Goal: Information Seeking & Learning: Check status

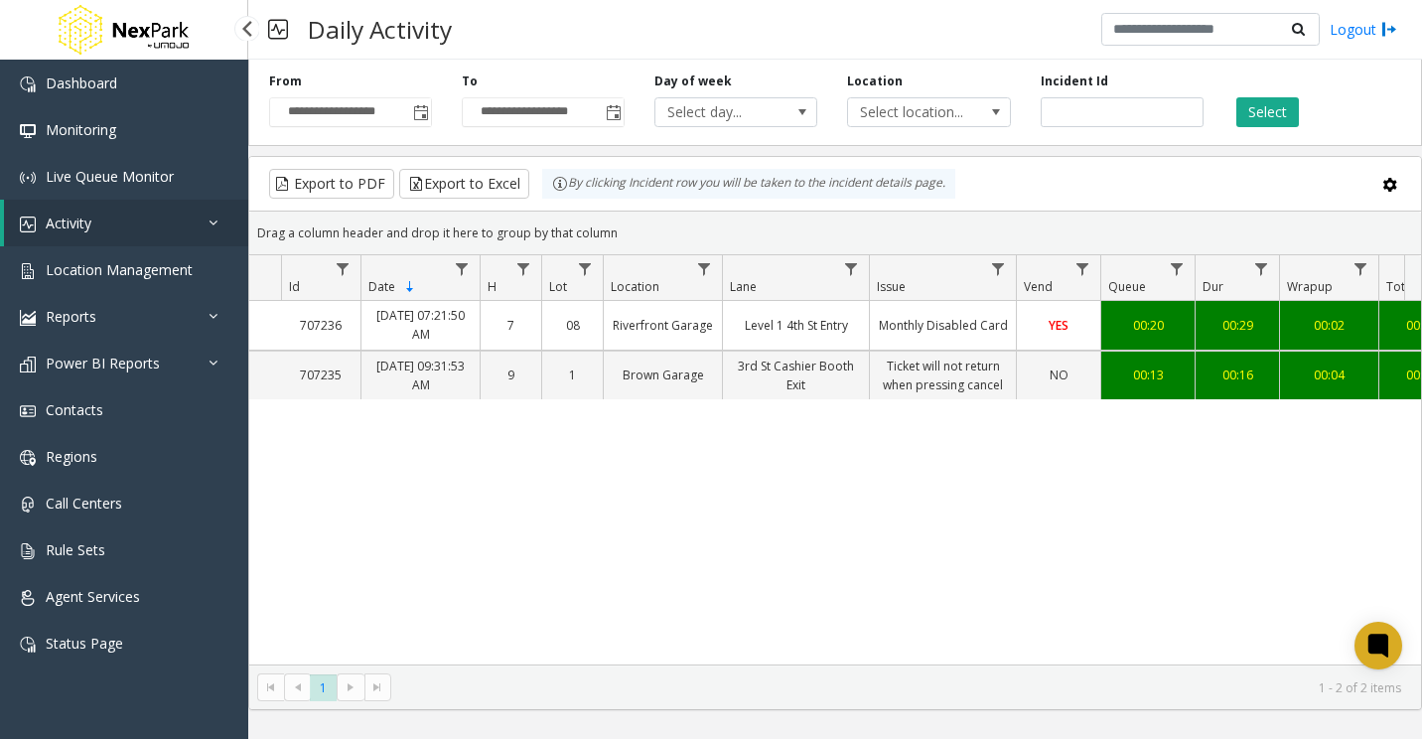
click at [144, 217] on link "Activity" at bounding box center [126, 223] width 244 height 47
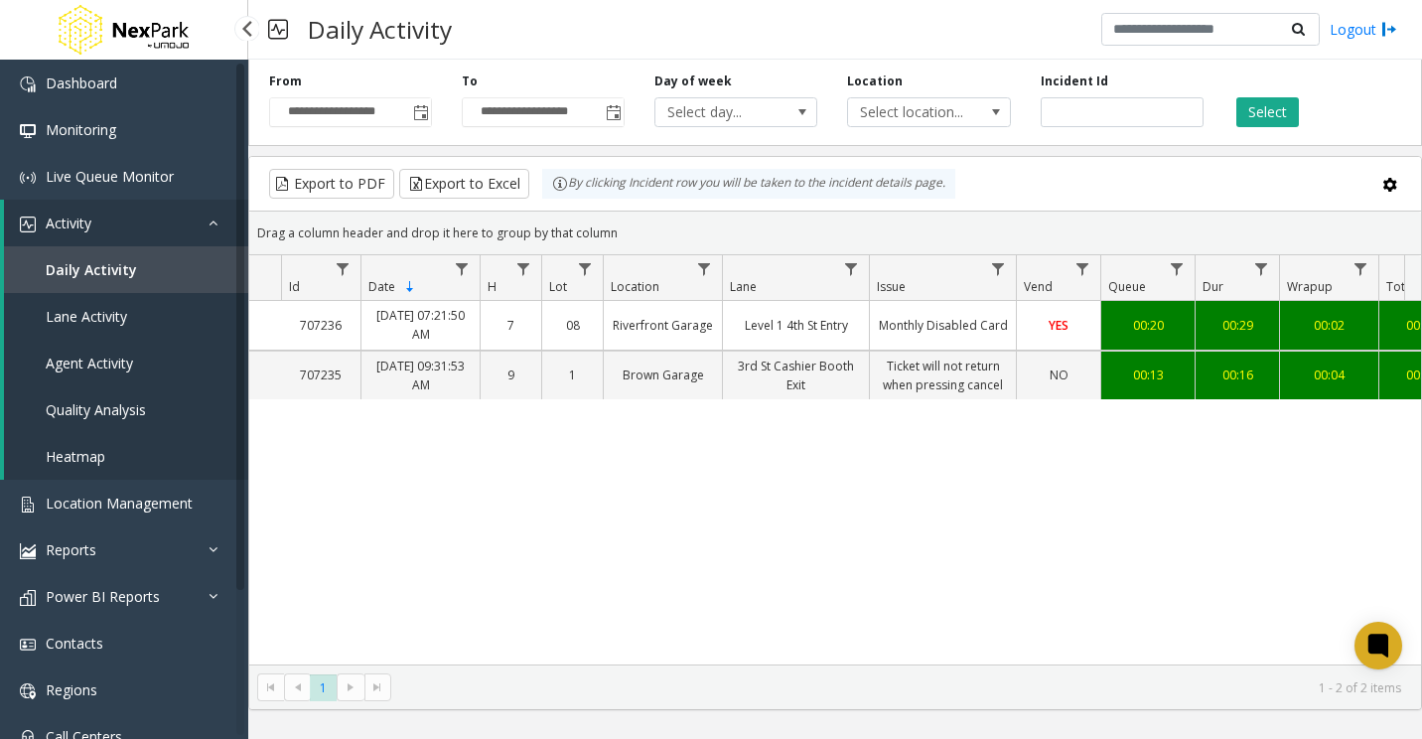
click at [103, 373] on link "Agent Activity" at bounding box center [126, 363] width 244 height 47
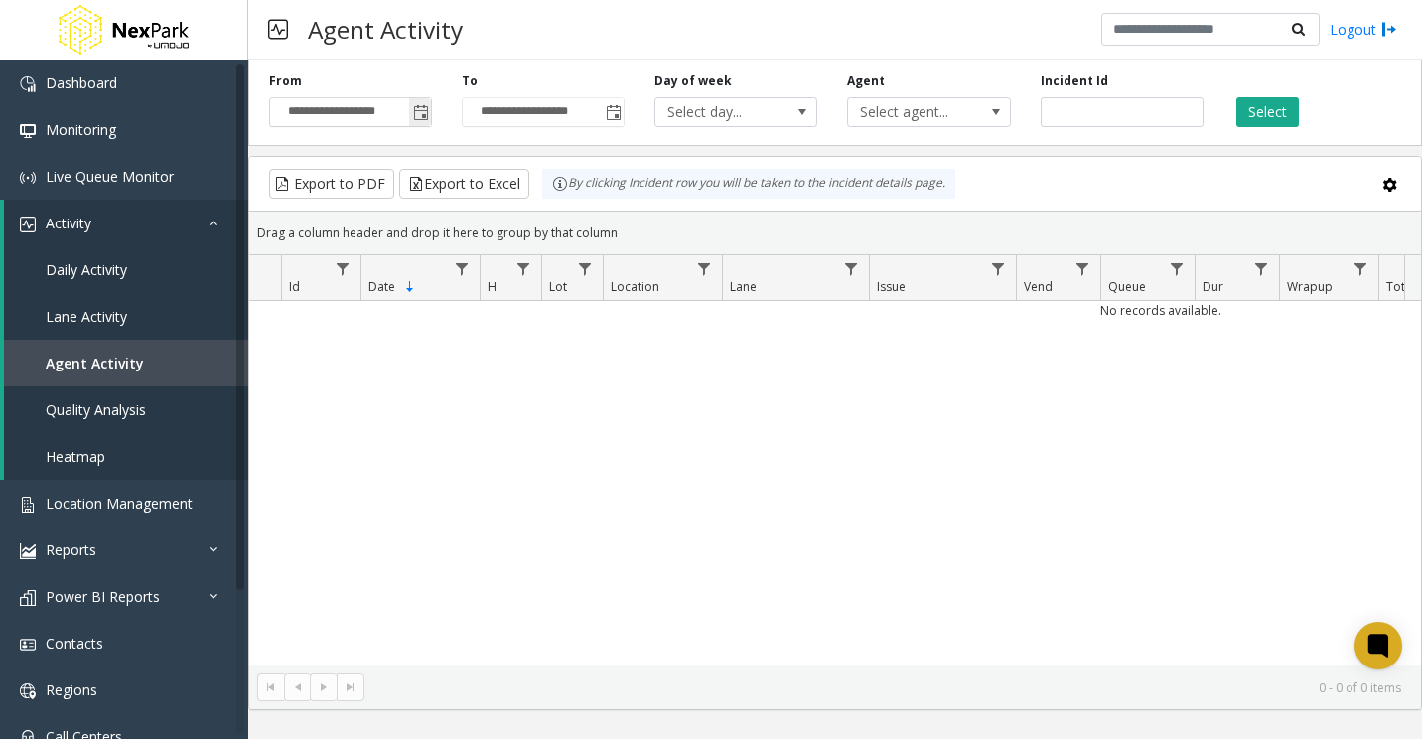
click at [419, 109] on span "Toggle popup" at bounding box center [421, 113] width 16 height 16
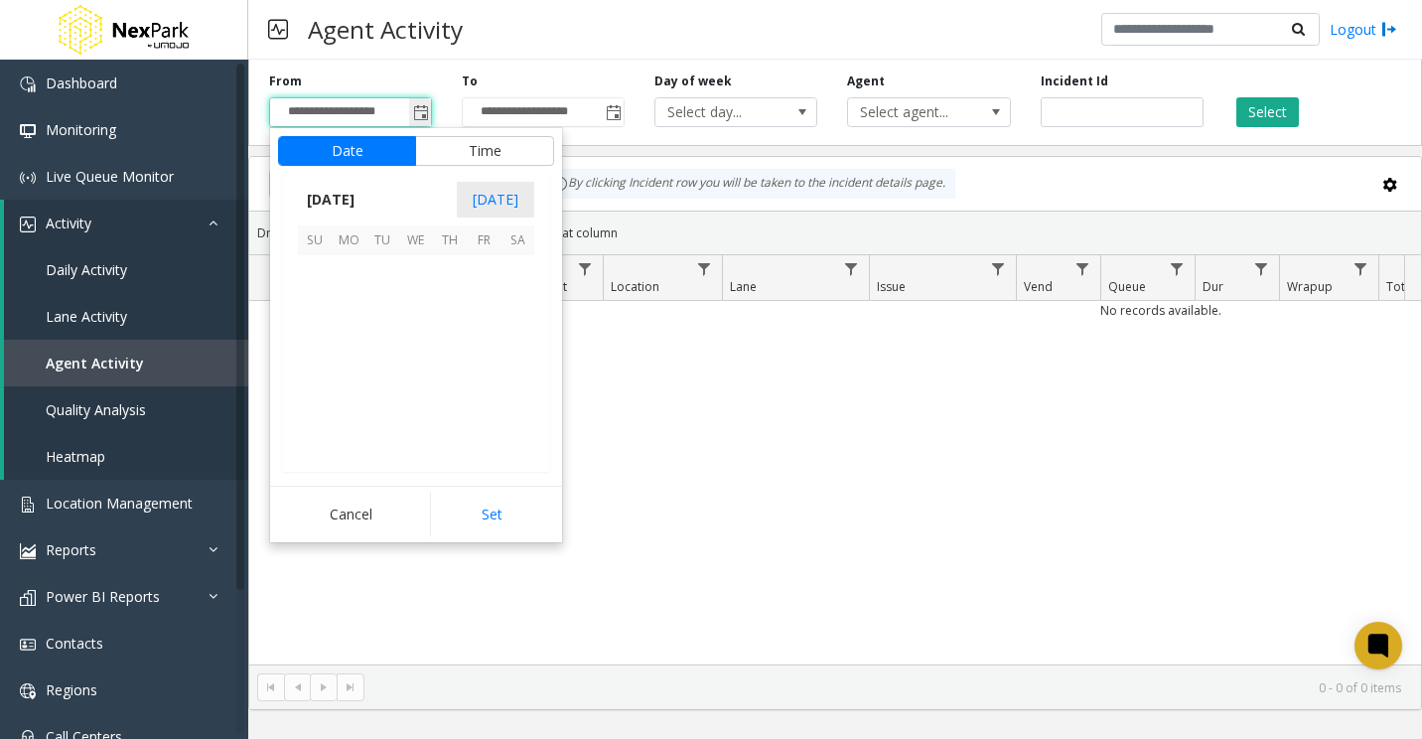
scroll to position [356338, 0]
click at [382, 346] on span "16" at bounding box center [382, 340] width 34 height 34
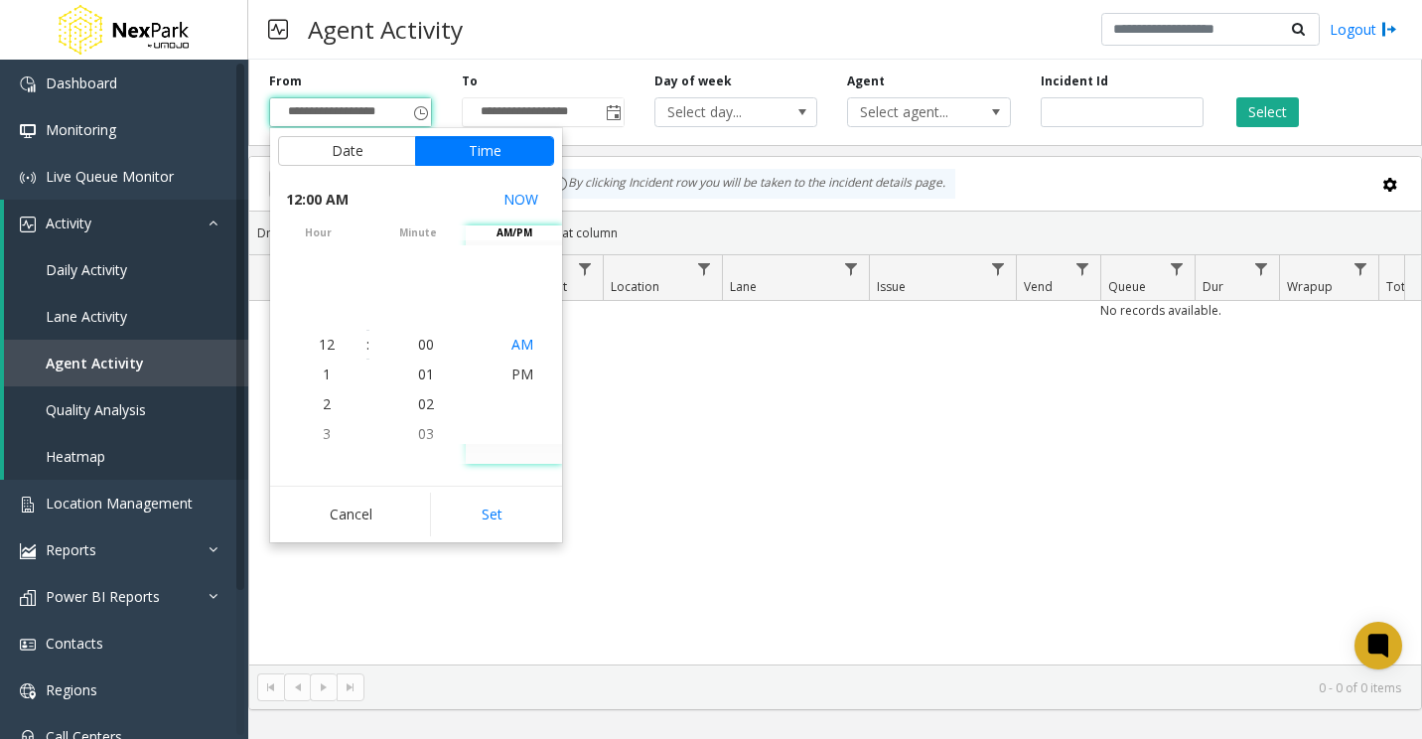
click at [515, 341] on span "AM" at bounding box center [522, 344] width 22 height 19
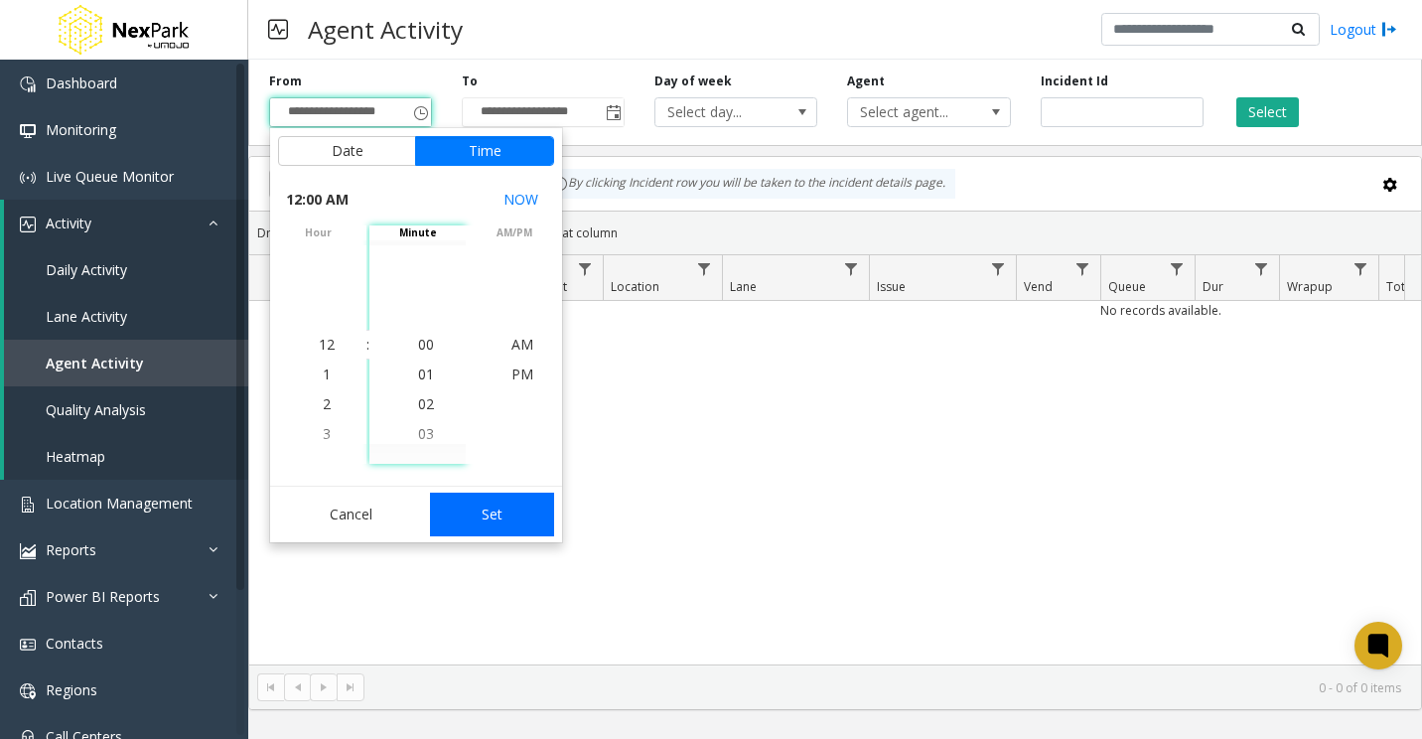
click at [481, 503] on button "Set" at bounding box center [492, 514] width 125 height 44
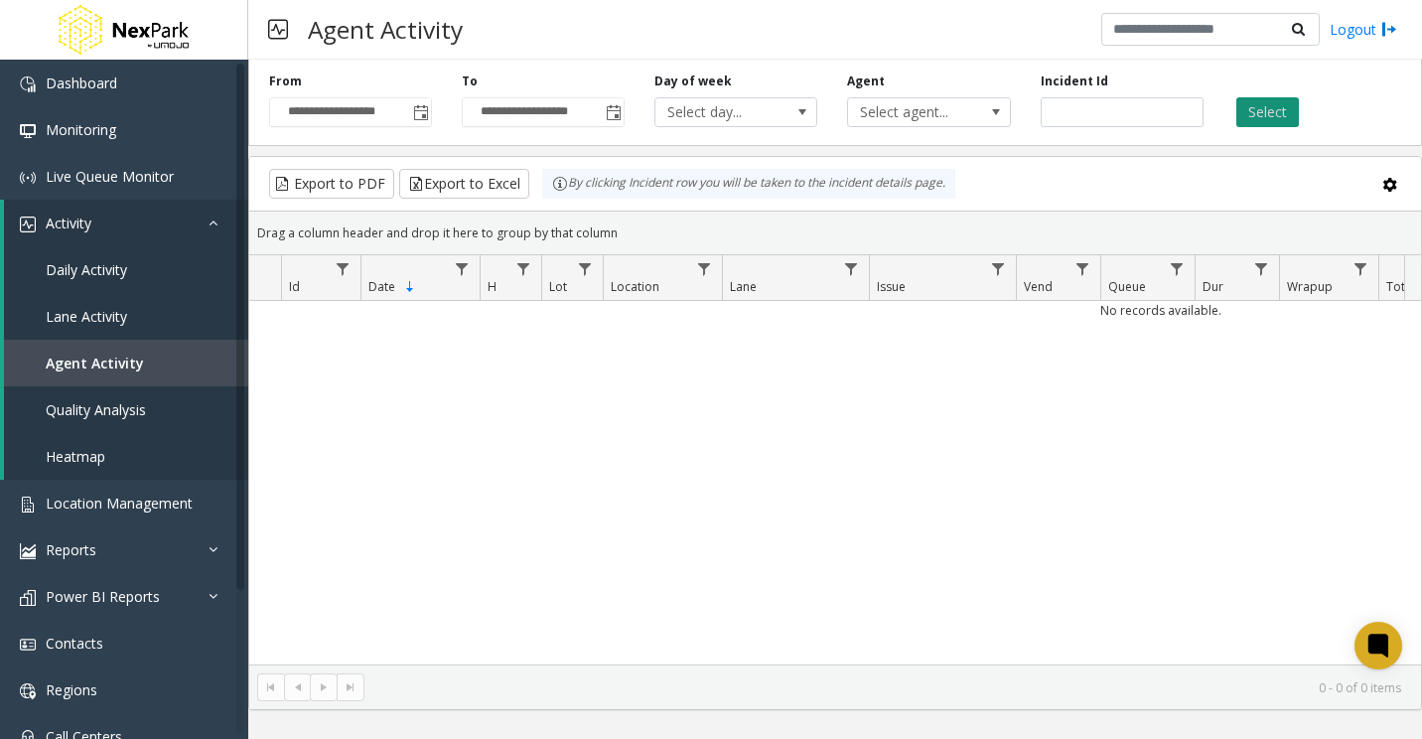
click at [1245, 108] on button "Select" at bounding box center [1267, 112] width 63 height 30
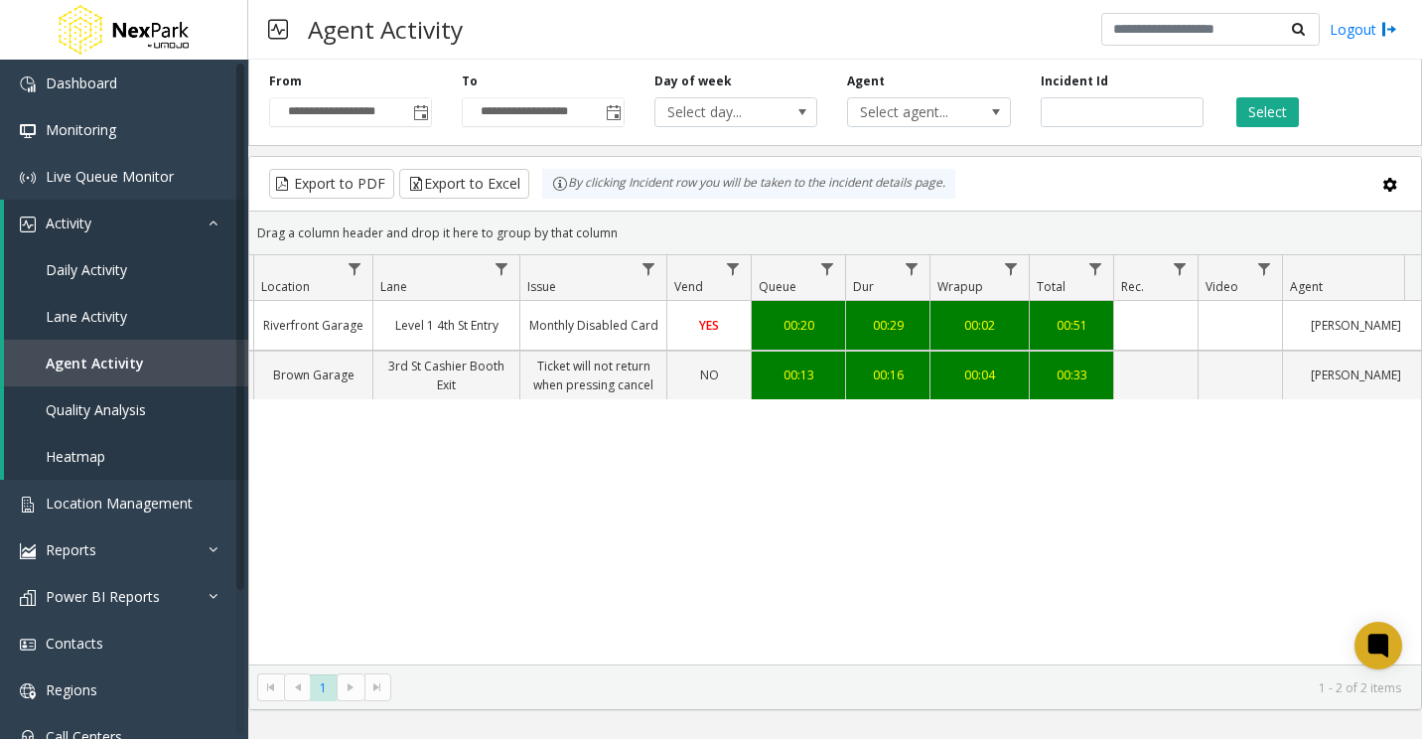
scroll to position [0, 359]
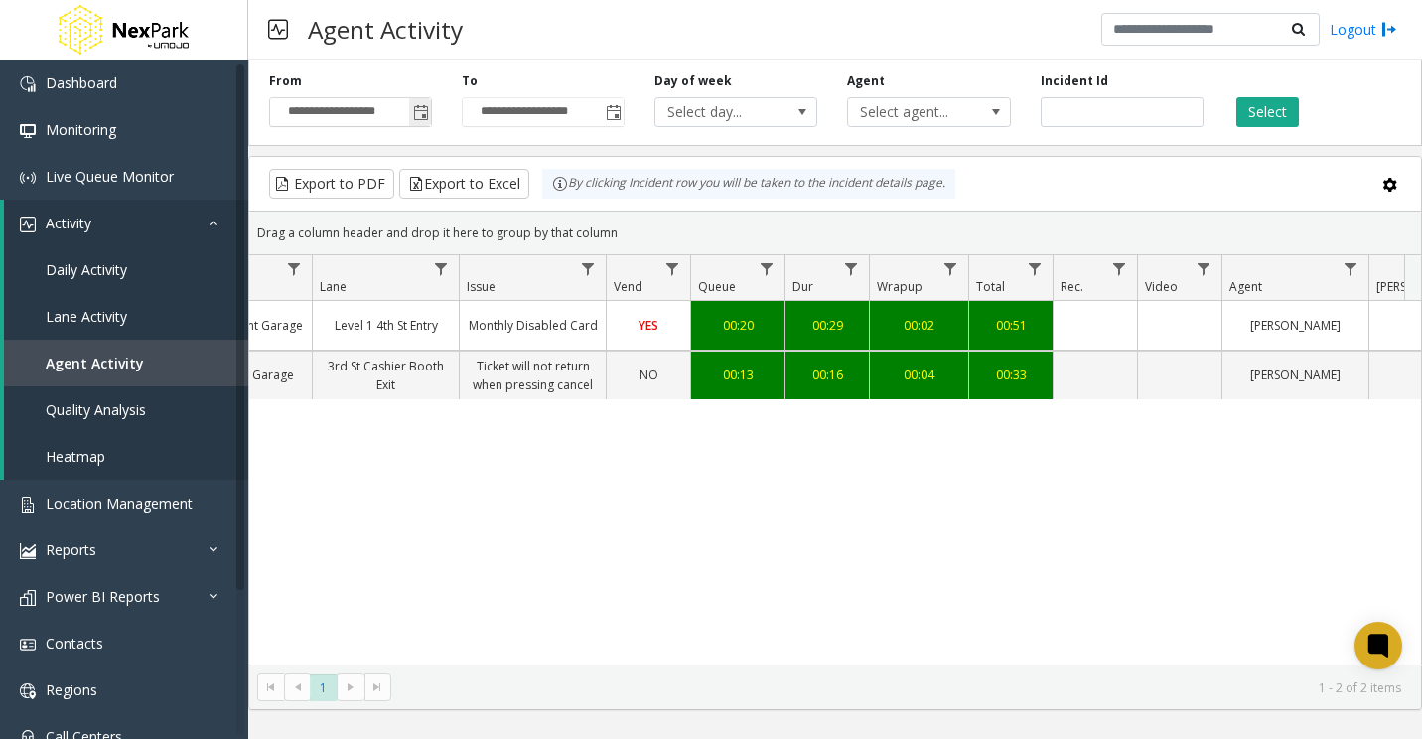
click at [421, 105] on span "Toggle popup" at bounding box center [421, 113] width 16 height 16
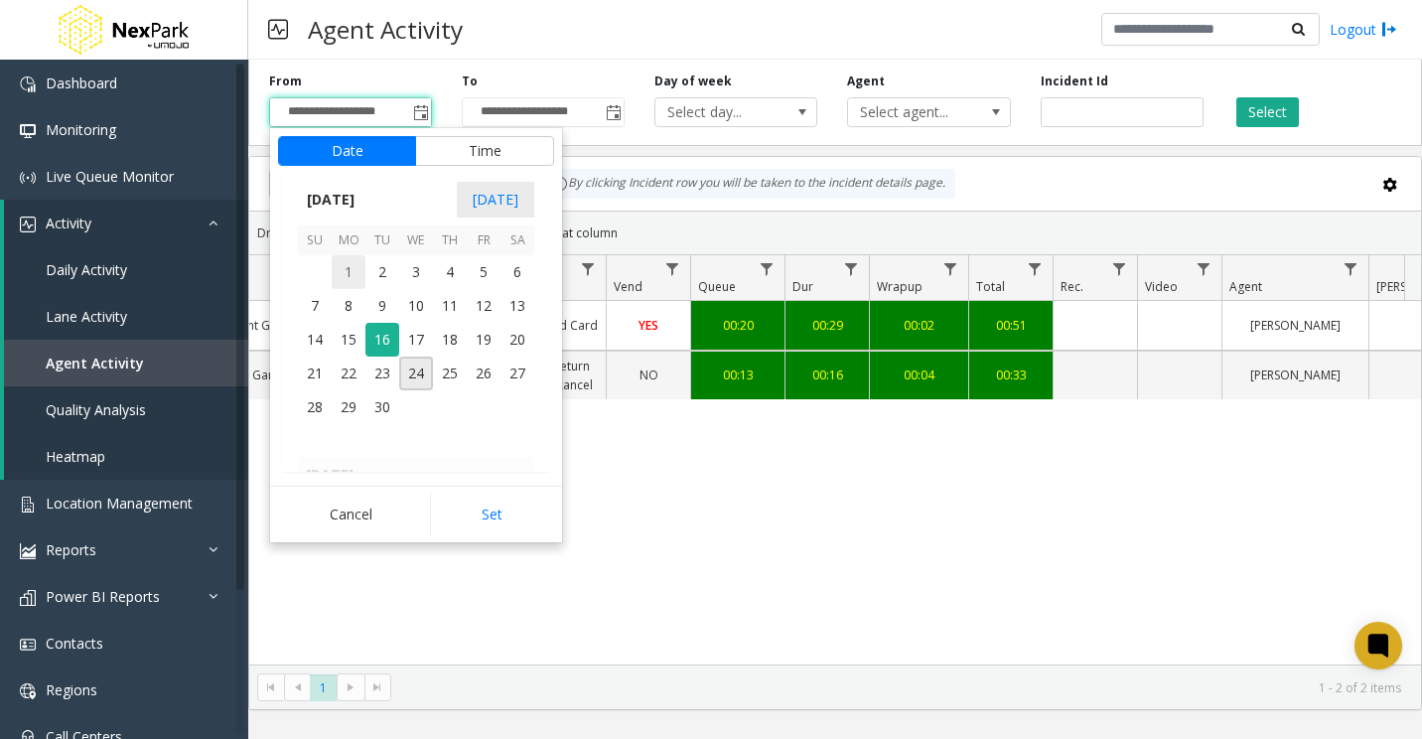
click at [349, 278] on span "1" at bounding box center [349, 272] width 34 height 34
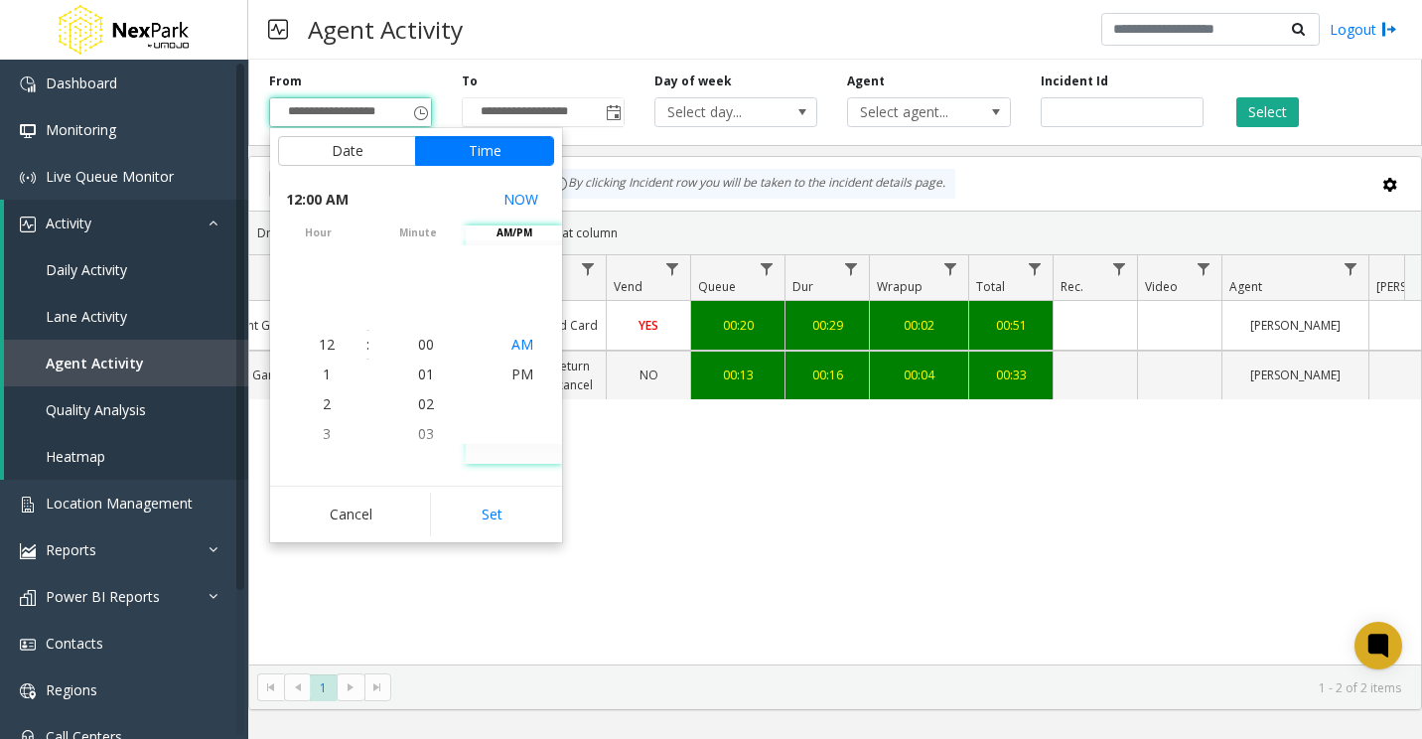
click at [515, 344] on span "AM" at bounding box center [522, 344] width 22 height 19
click at [510, 512] on button "Set" at bounding box center [492, 514] width 125 height 44
type input "**********"
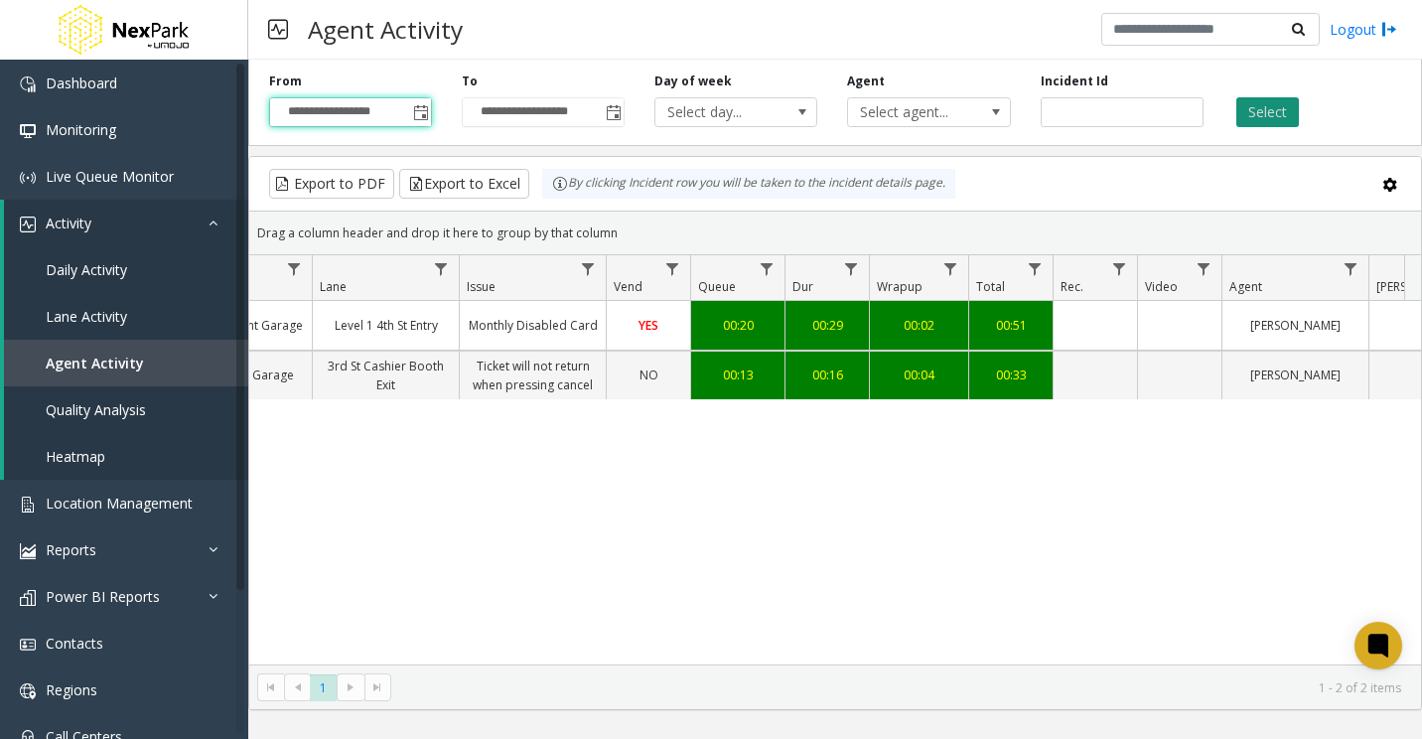
click at [1293, 115] on button "Select" at bounding box center [1267, 112] width 63 height 30
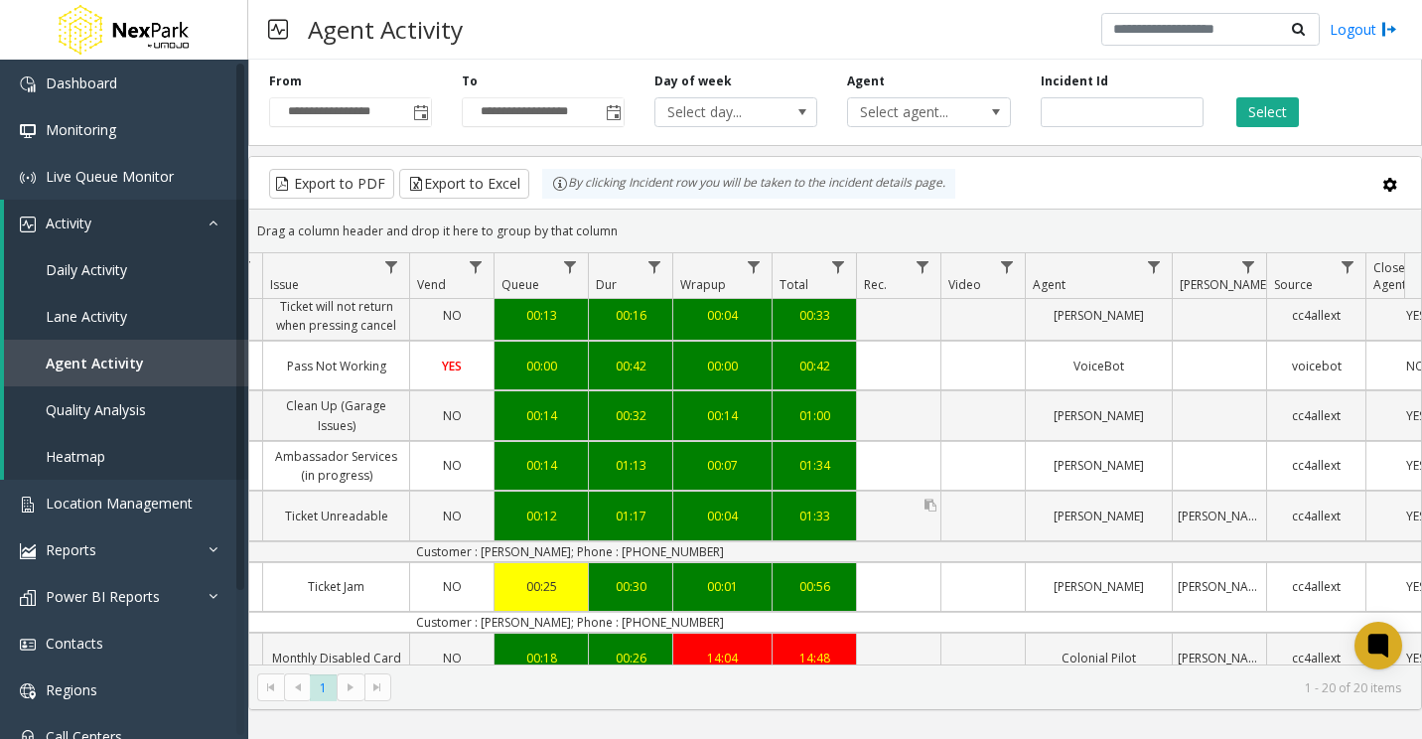
scroll to position [0, 607]
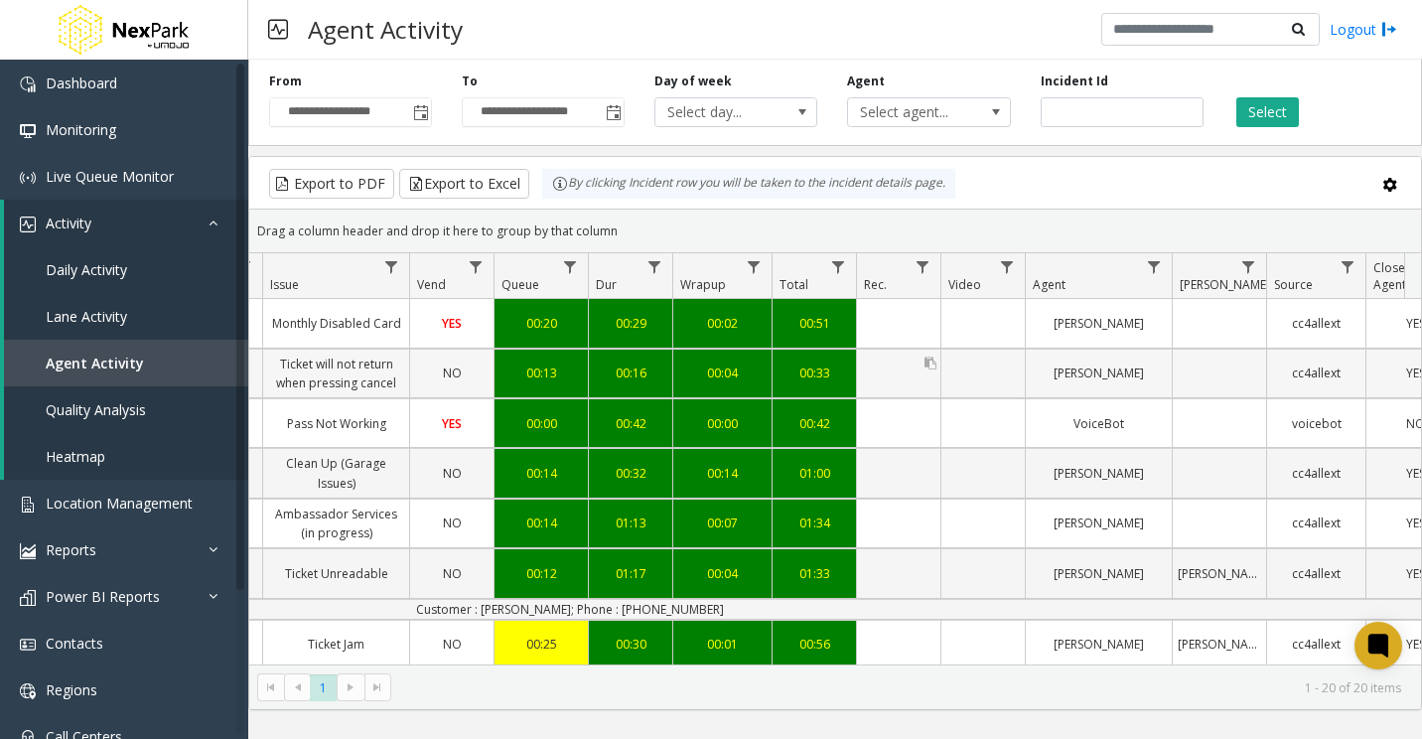
click at [897, 374] on link "Data table" at bounding box center [898, 373] width 83 height 10
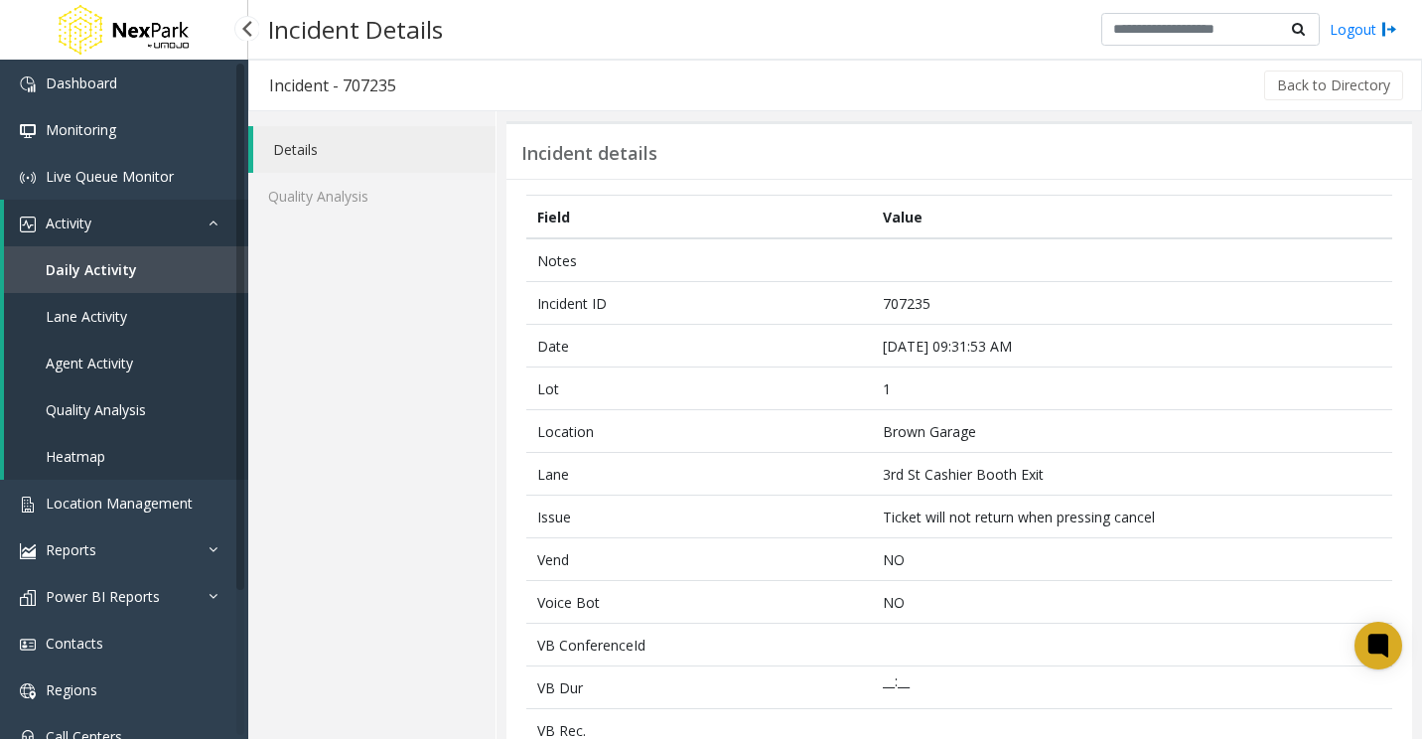
click at [98, 364] on span "Agent Activity" at bounding box center [89, 362] width 87 height 19
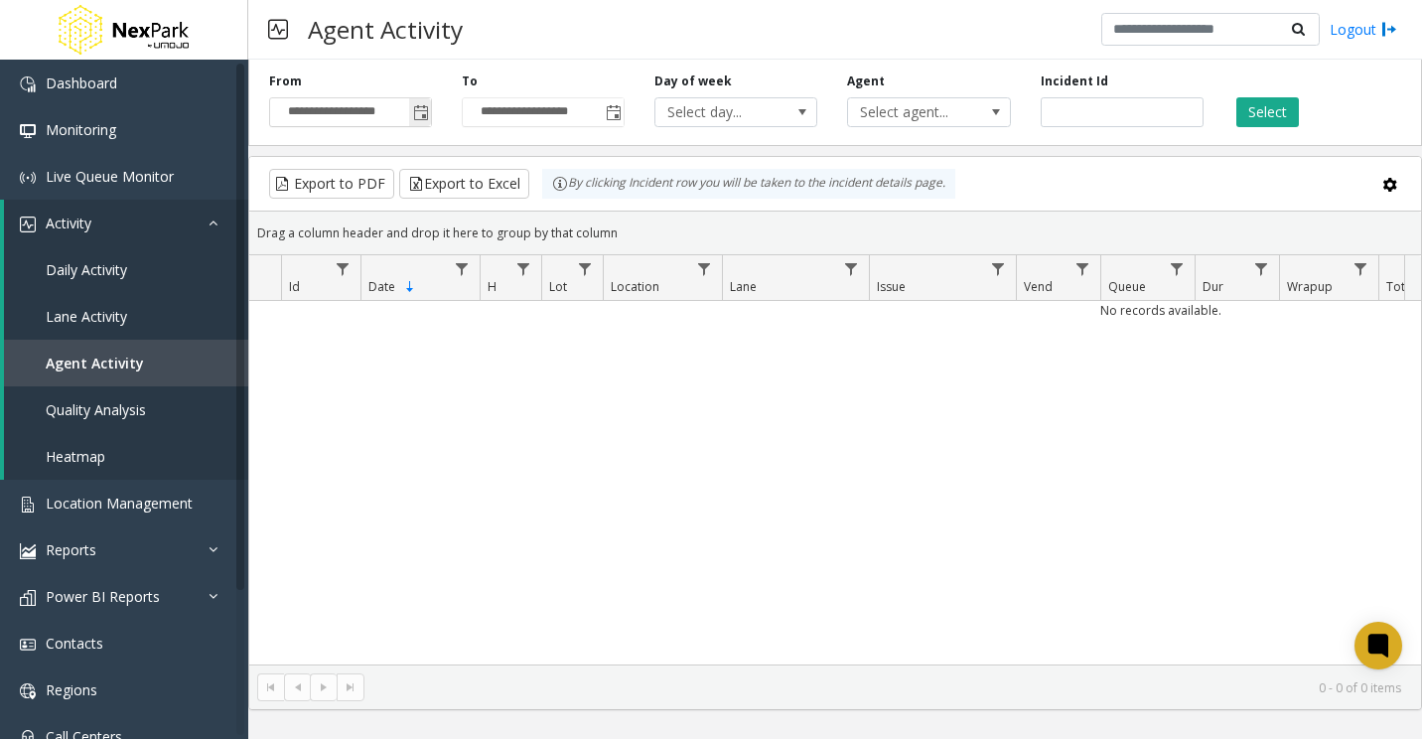
click at [417, 111] on span "Toggle popup" at bounding box center [421, 113] width 16 height 16
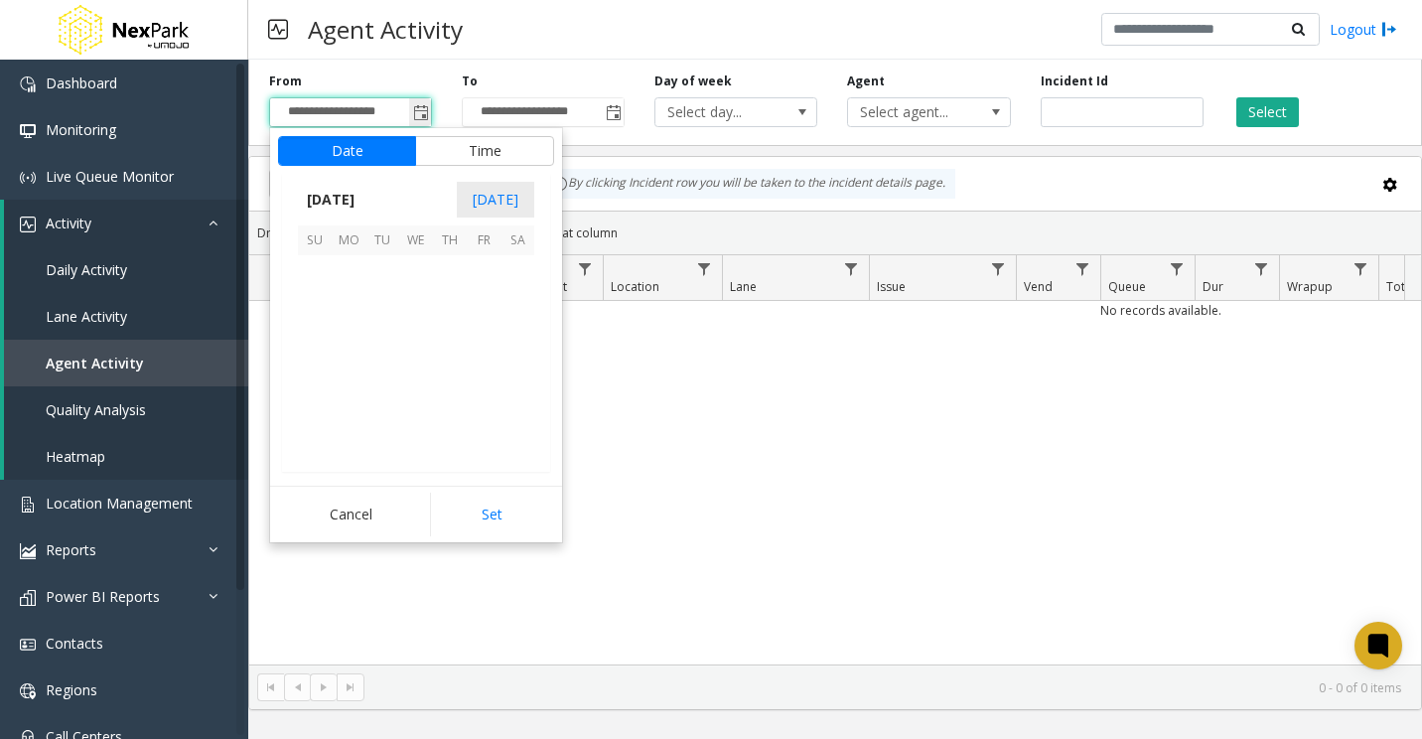
scroll to position [356338, 0]
click at [382, 345] on span "16" at bounding box center [382, 340] width 34 height 34
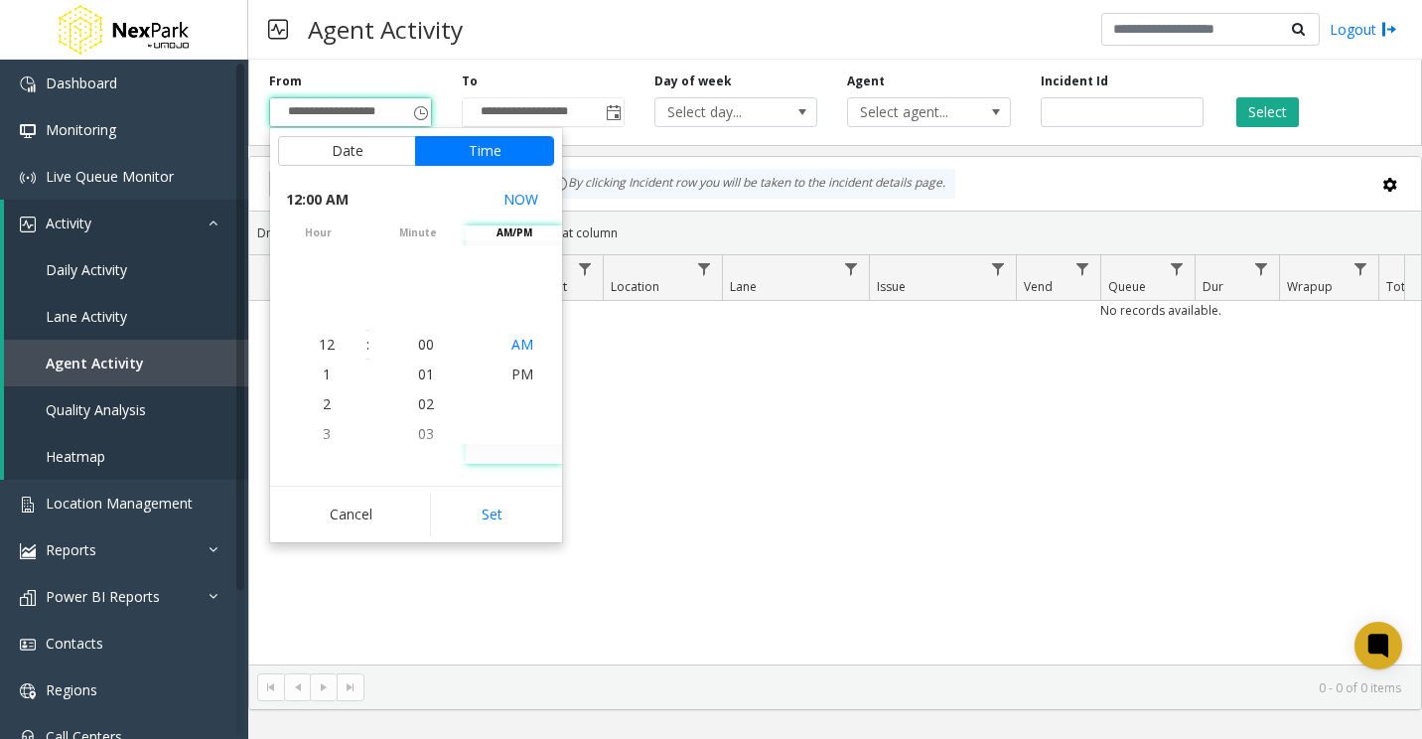
click at [523, 337] on span "AM" at bounding box center [522, 344] width 22 height 19
click at [508, 522] on button "Set" at bounding box center [492, 514] width 125 height 44
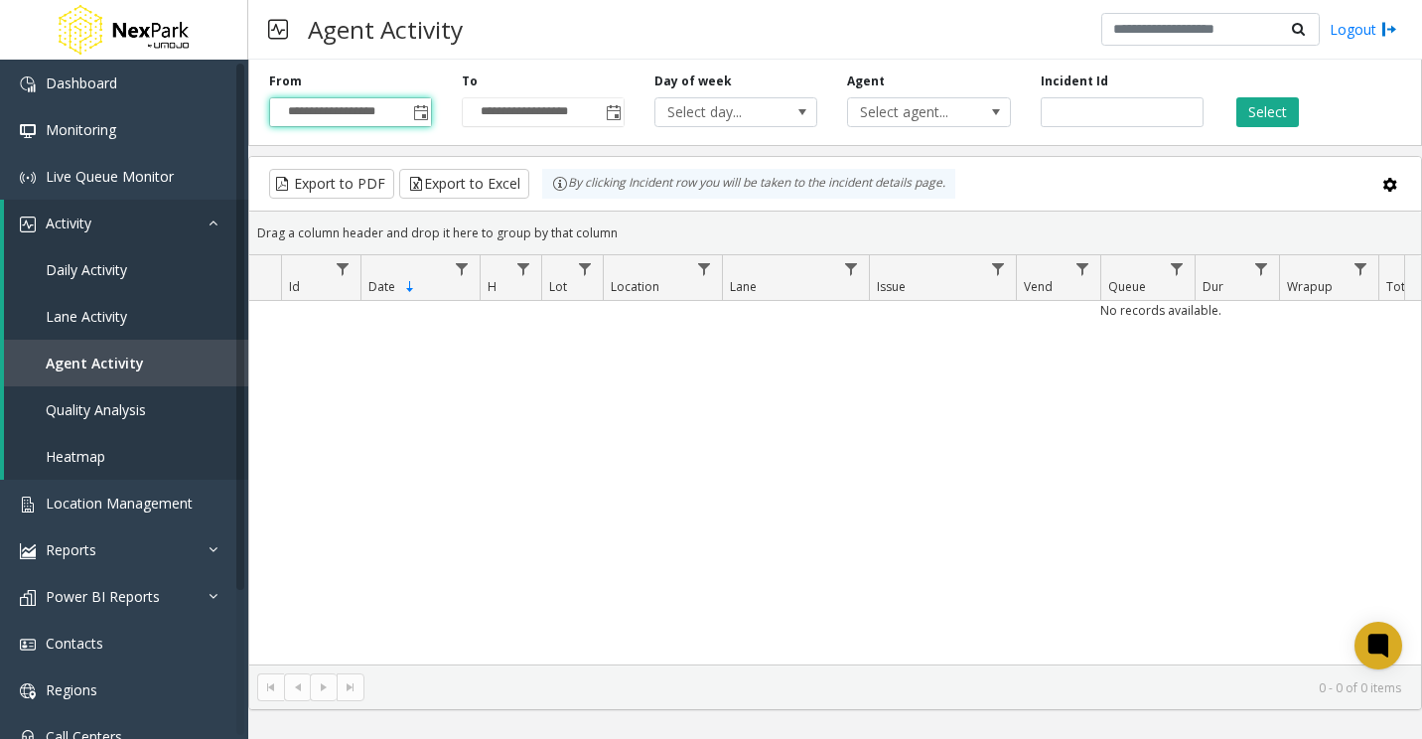
type input "**********"
click at [1277, 118] on button "Select" at bounding box center [1267, 112] width 63 height 30
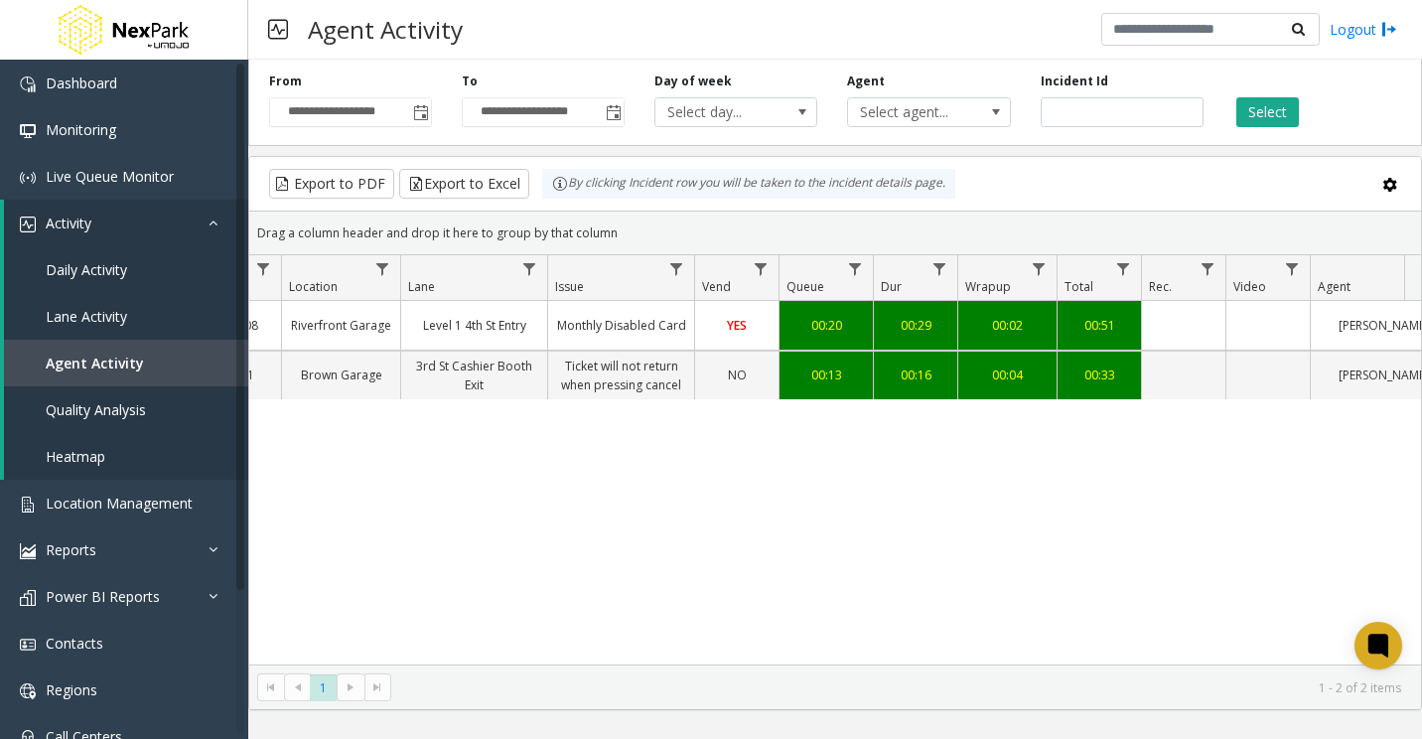
scroll to position [0, 332]
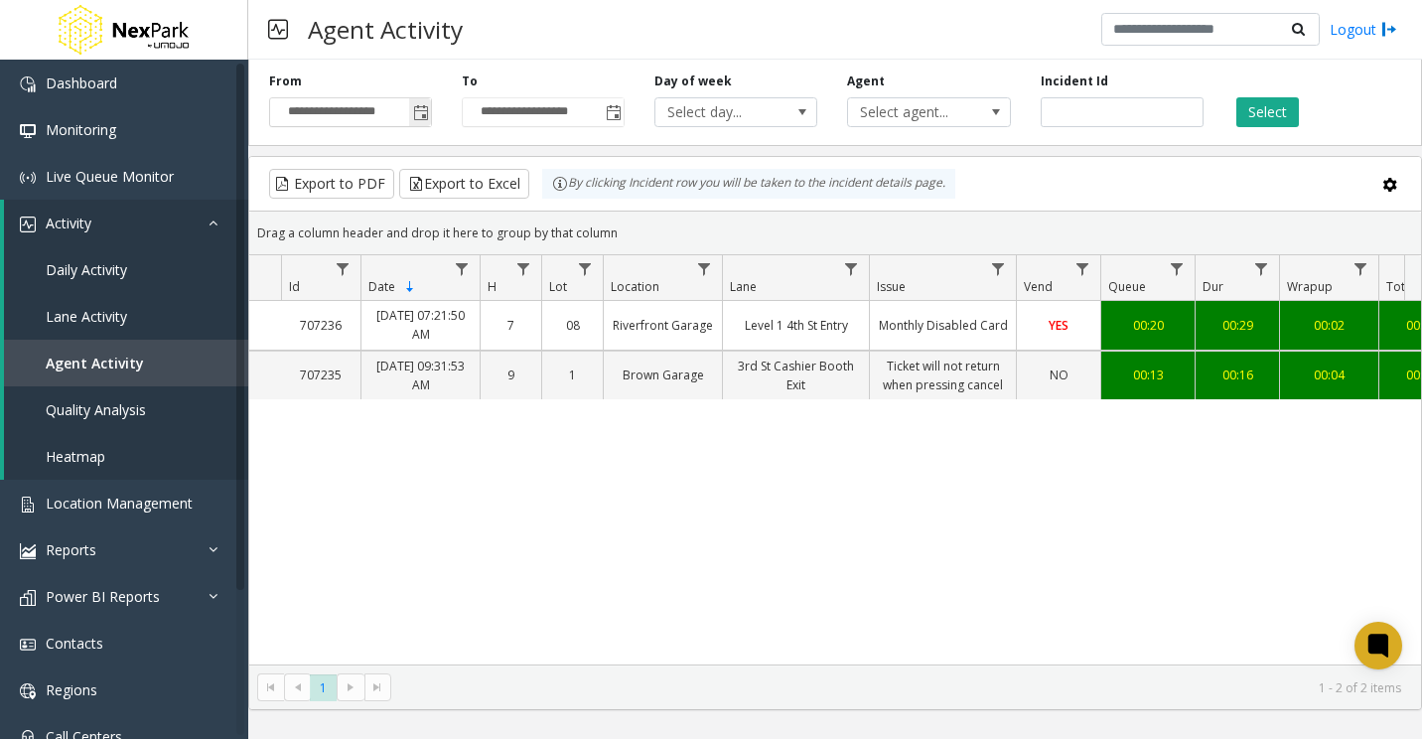
click at [426, 119] on span "Toggle popup" at bounding box center [421, 113] width 16 height 16
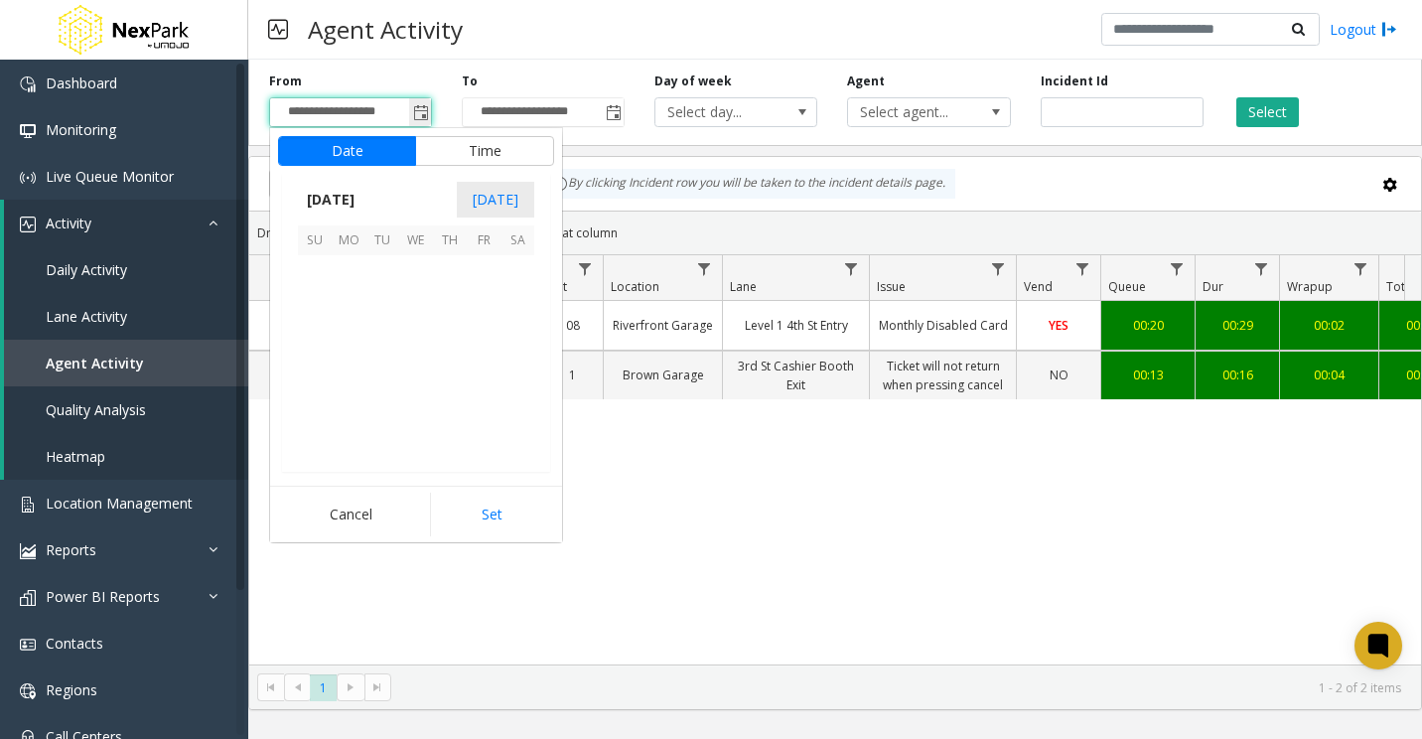
scroll to position [356338, 0]
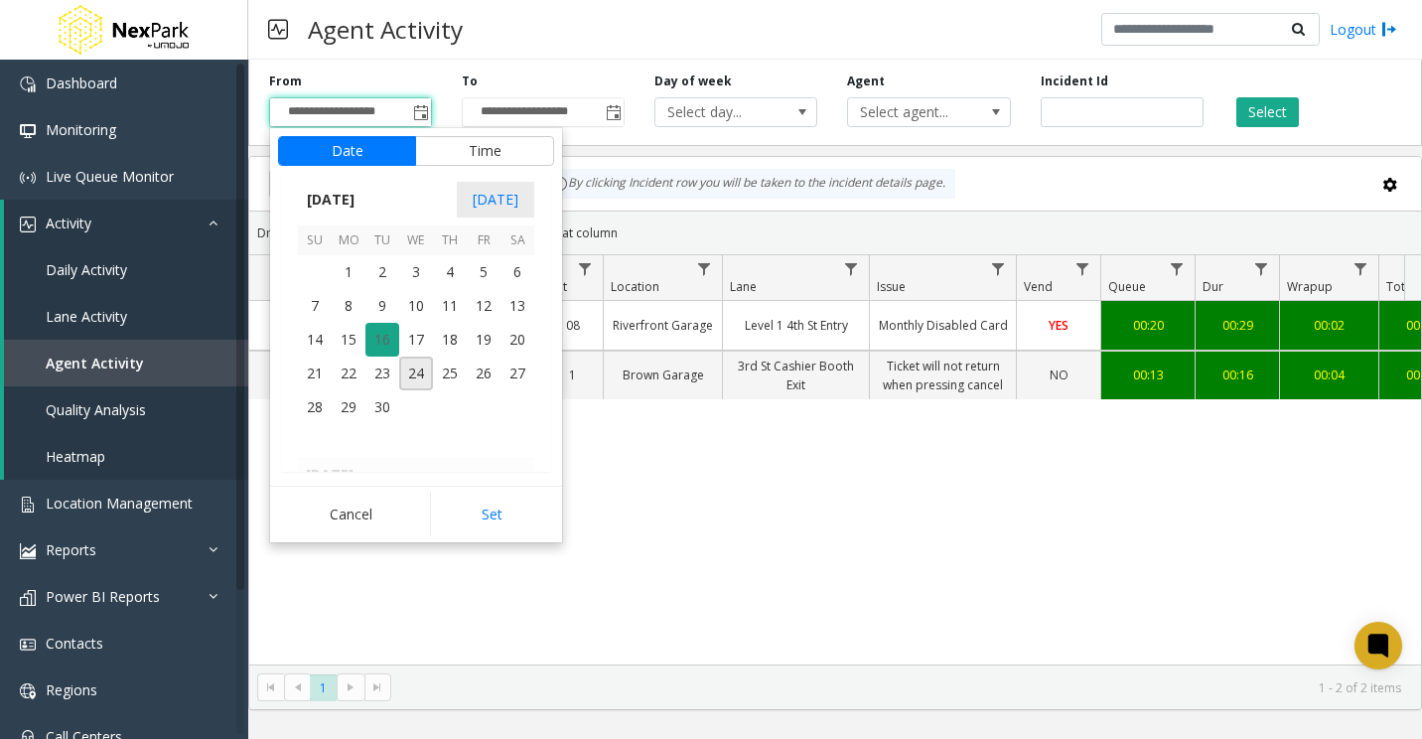
click at [377, 335] on span "16" at bounding box center [382, 340] width 34 height 34
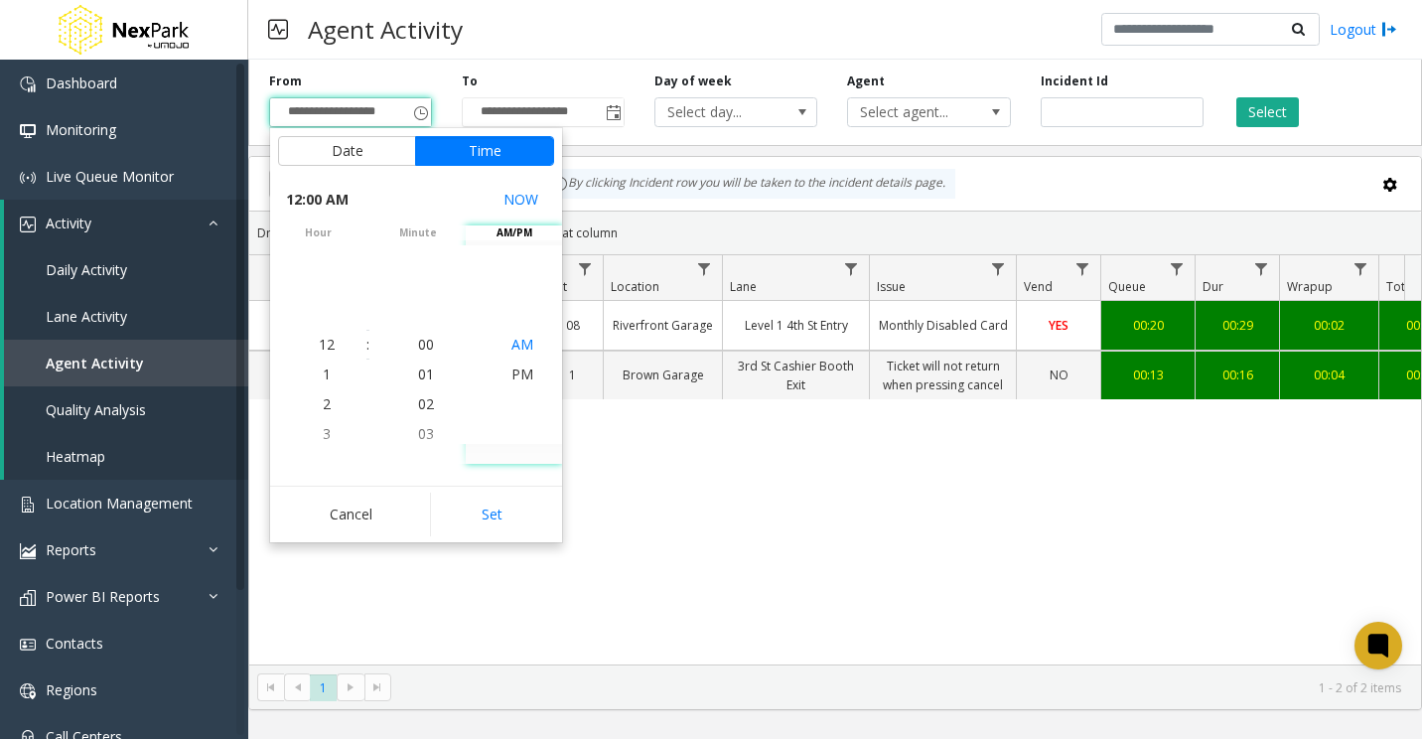
click at [512, 343] on span "AM" at bounding box center [522, 344] width 22 height 19
click at [522, 506] on button "Set" at bounding box center [492, 514] width 125 height 44
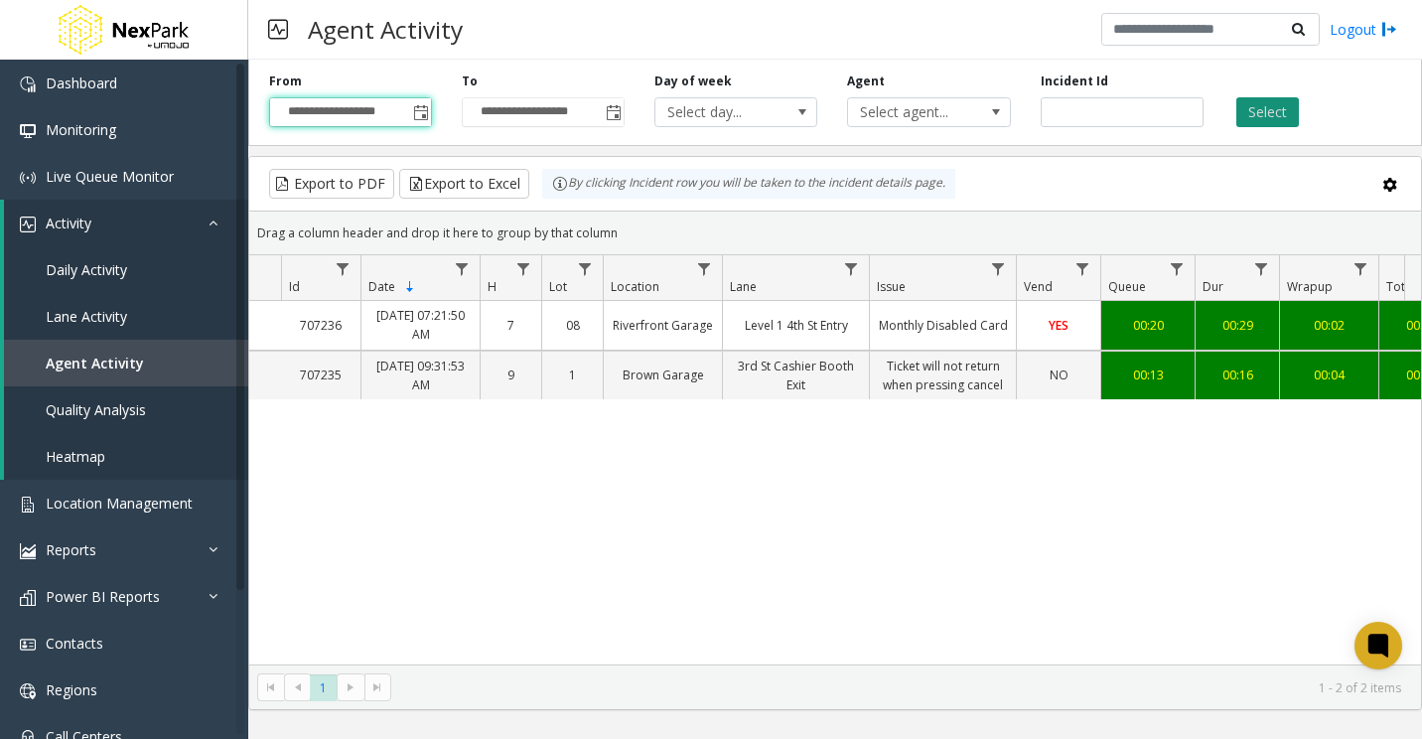
click at [1278, 110] on button "Select" at bounding box center [1267, 112] width 63 height 30
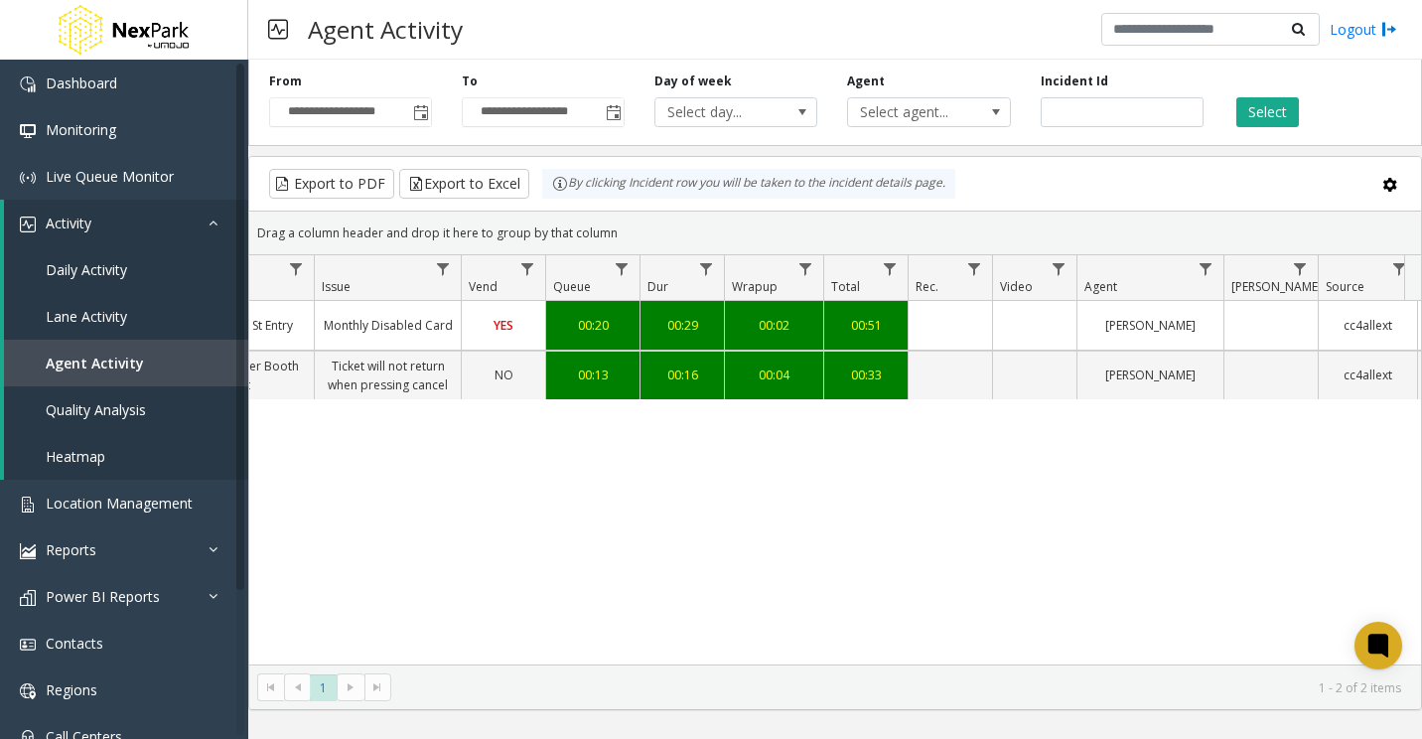
scroll to position [0, 562]
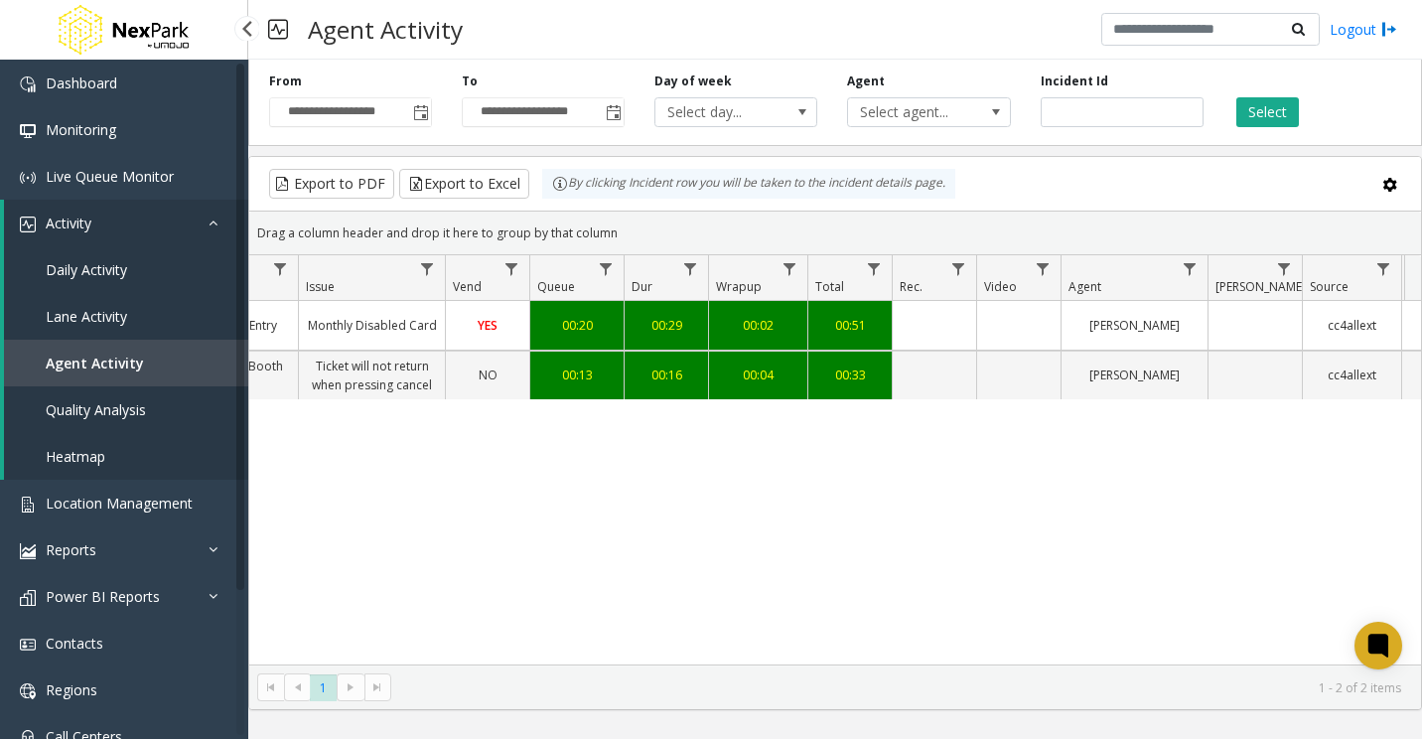
click at [107, 271] on span "Daily Activity" at bounding box center [86, 269] width 81 height 19
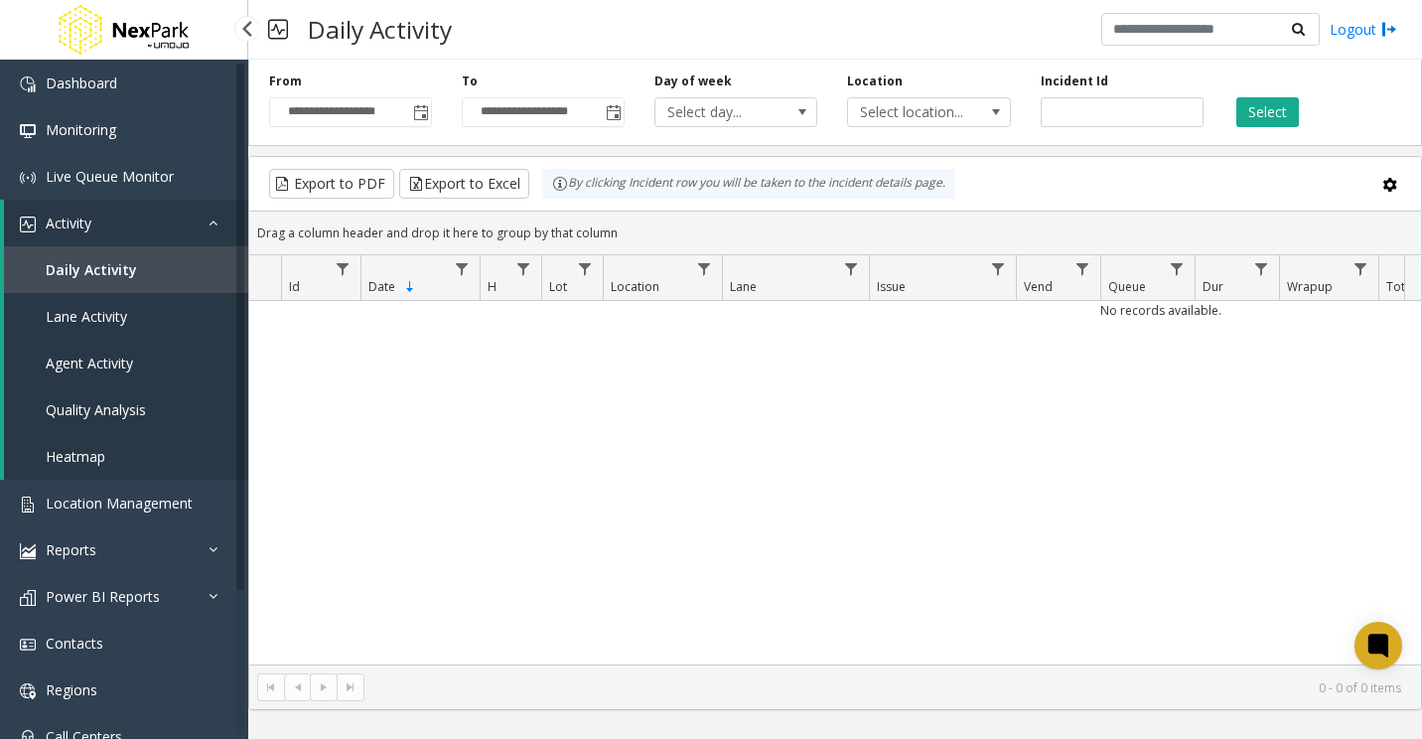
click at [98, 317] on span "Lane Activity" at bounding box center [86, 316] width 81 height 19
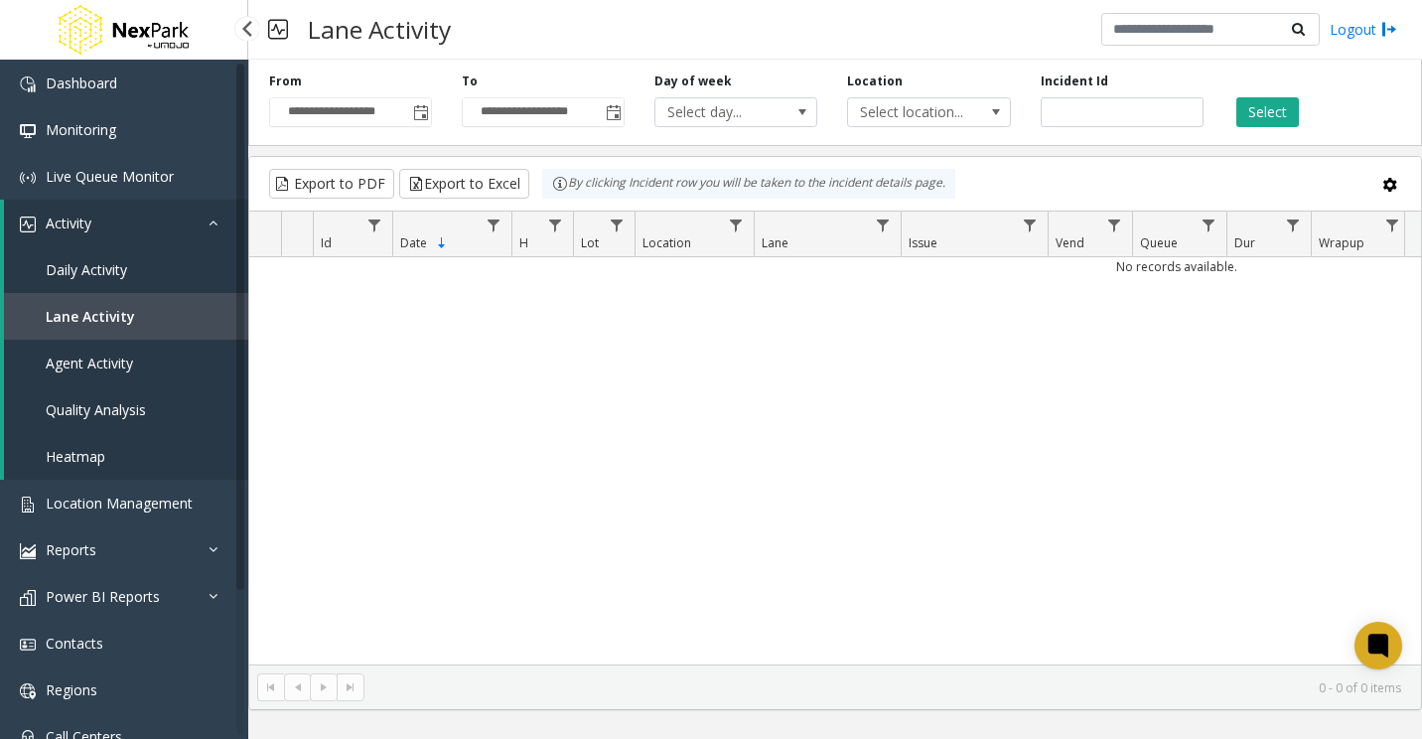
click at [111, 280] on link "Daily Activity" at bounding box center [126, 269] width 244 height 47
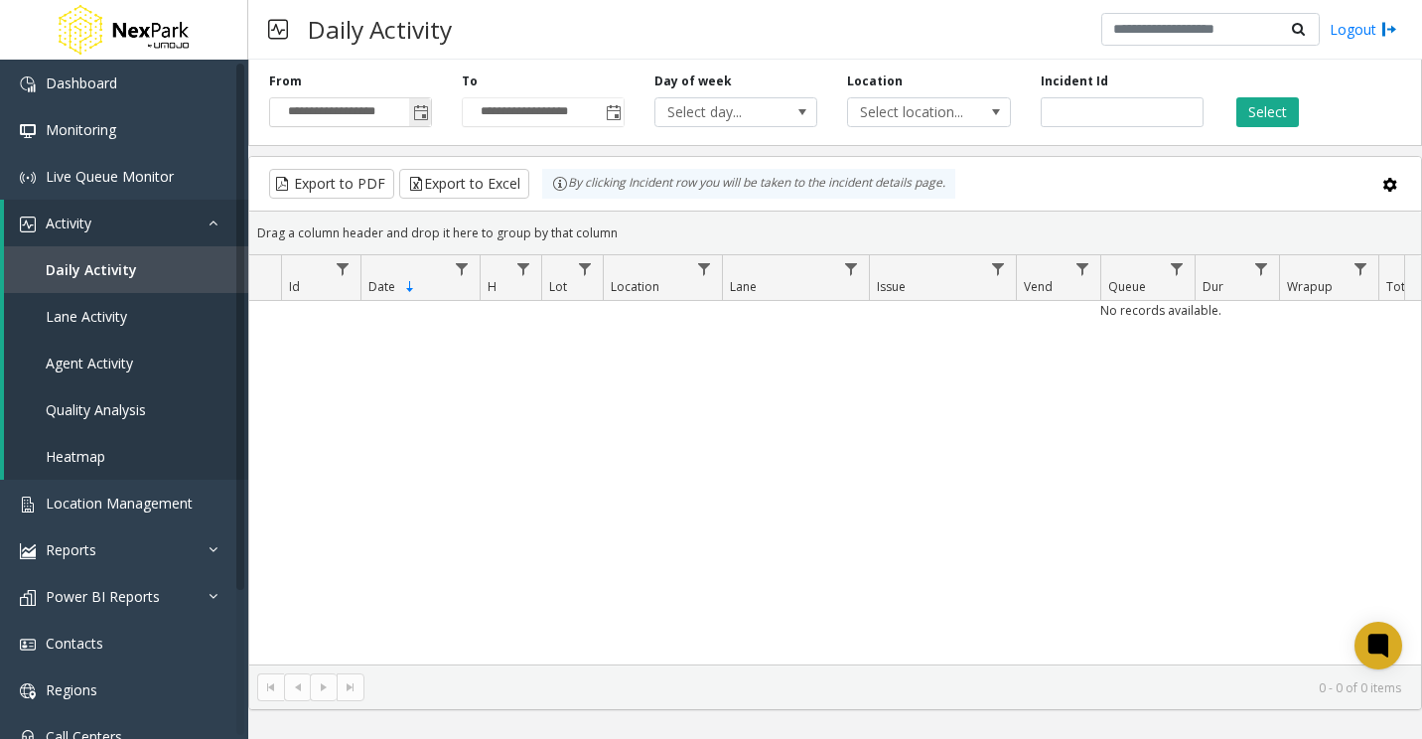
click at [428, 109] on span "Toggle popup" at bounding box center [421, 113] width 16 height 16
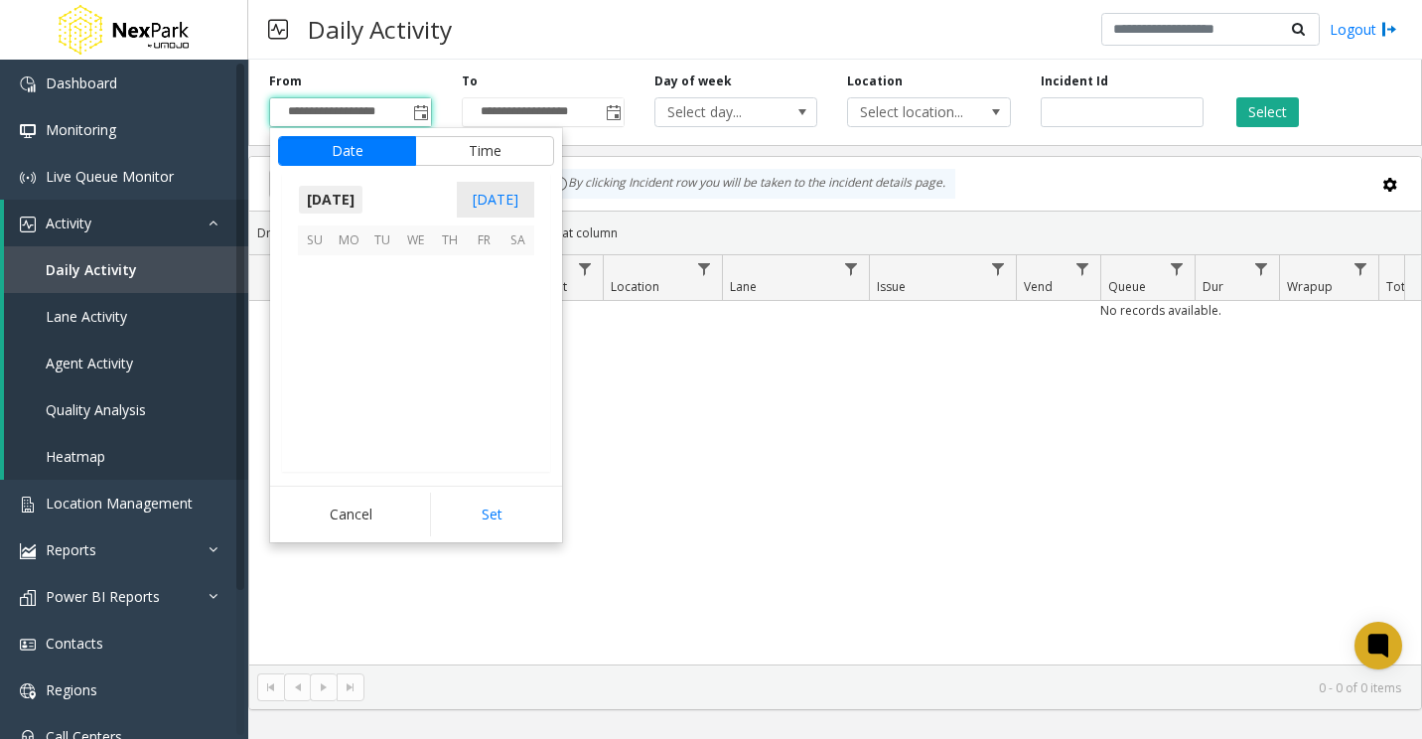
scroll to position [356338, 0]
click at [384, 338] on span "16" at bounding box center [382, 340] width 34 height 34
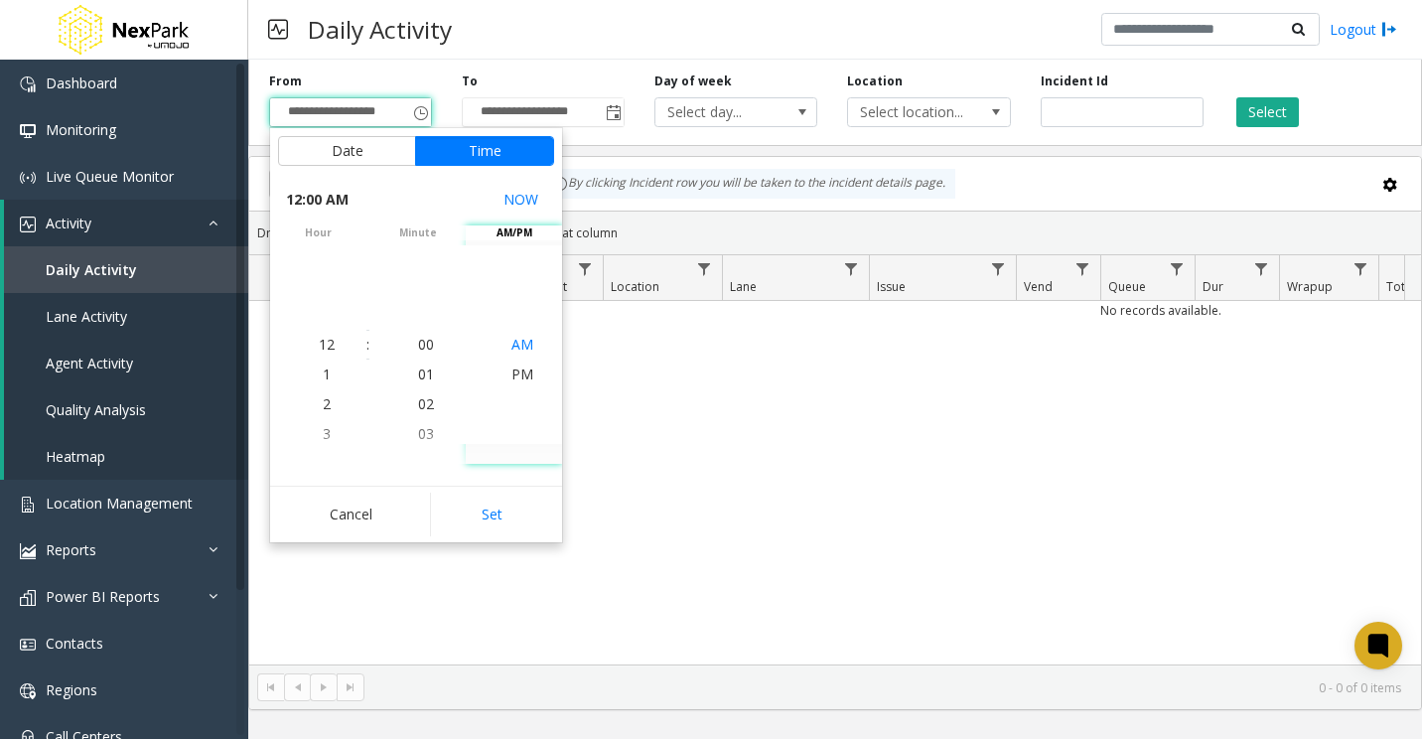
click at [511, 346] on span "AM" at bounding box center [522, 344] width 22 height 19
click at [505, 521] on button "Set" at bounding box center [492, 514] width 125 height 44
type input "**********"
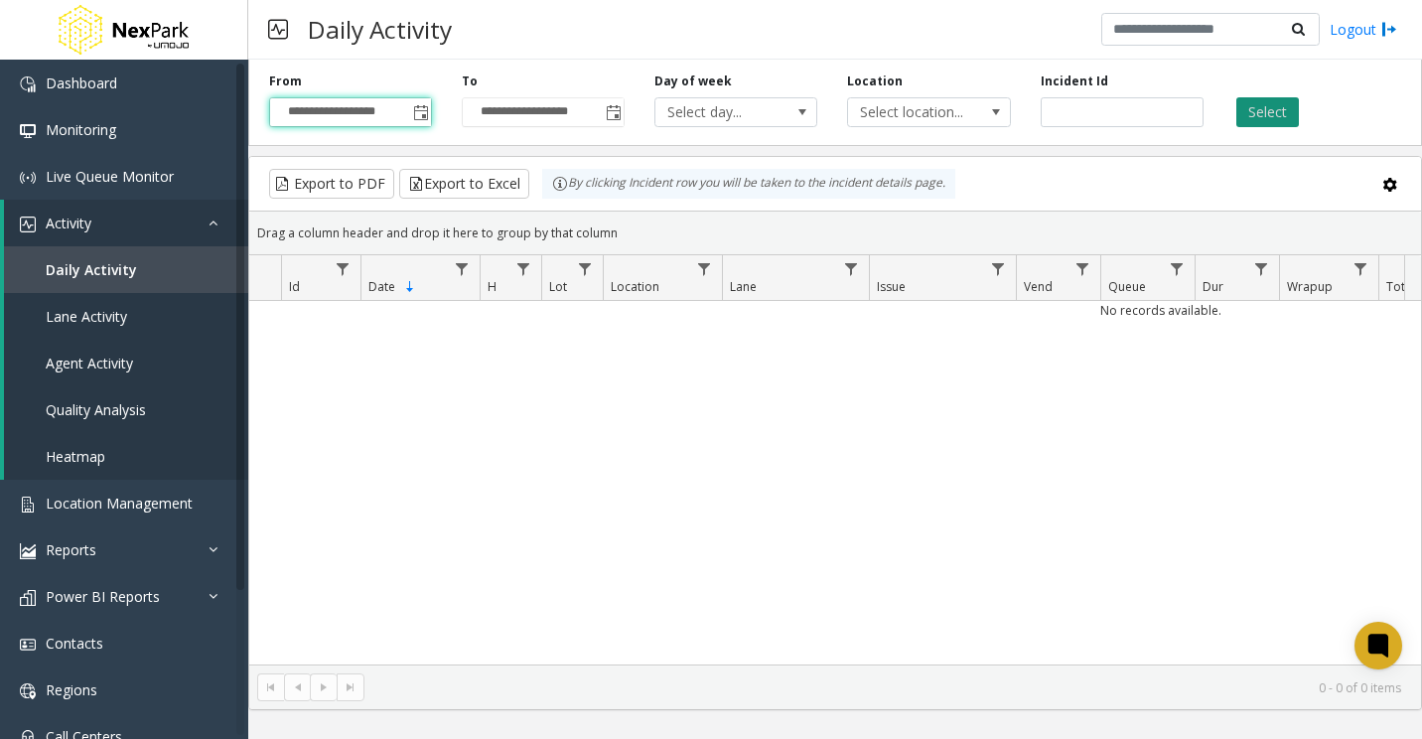
click at [1282, 114] on button "Select" at bounding box center [1267, 112] width 63 height 30
